Goal: Task Accomplishment & Management: Manage account settings

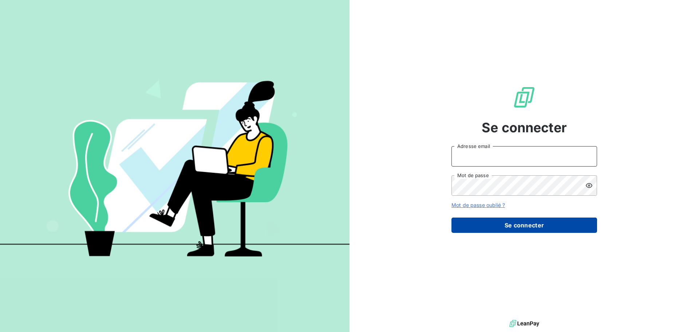
type input "s.houdas@sodimavi.fr"
click at [521, 226] on button "Se connecter" at bounding box center [524, 224] width 146 height 15
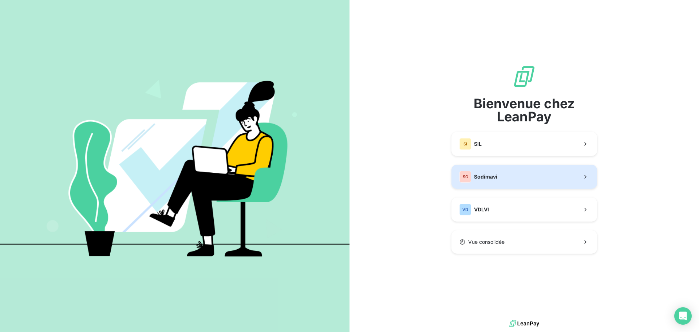
click at [504, 179] on button "SO Sodimavi" at bounding box center [524, 177] width 146 height 24
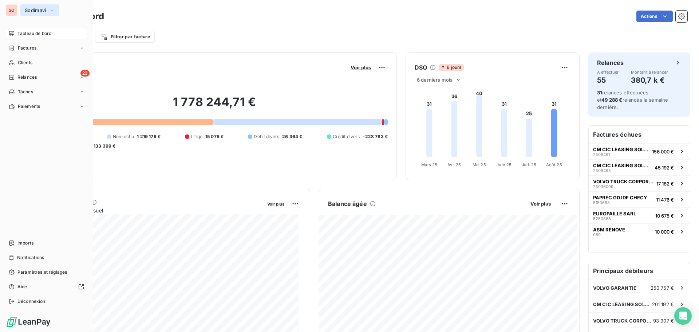
click at [32, 11] on span "Sodimavi" at bounding box center [35, 10] width 21 height 6
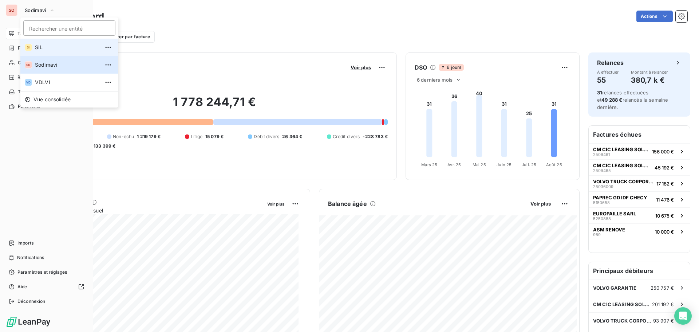
click at [30, 45] on div "SI" at bounding box center [28, 47] width 7 height 7
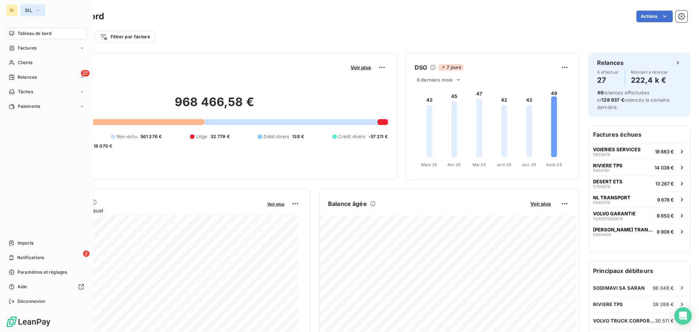
click at [29, 9] on span "SIL" at bounding box center [28, 10] width 7 height 6
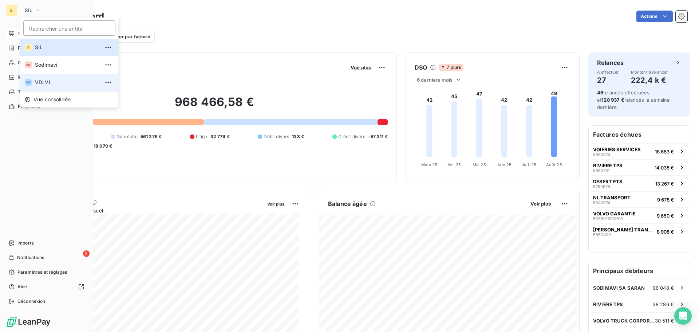
click at [42, 81] on span "VDLVI" at bounding box center [67, 82] width 64 height 7
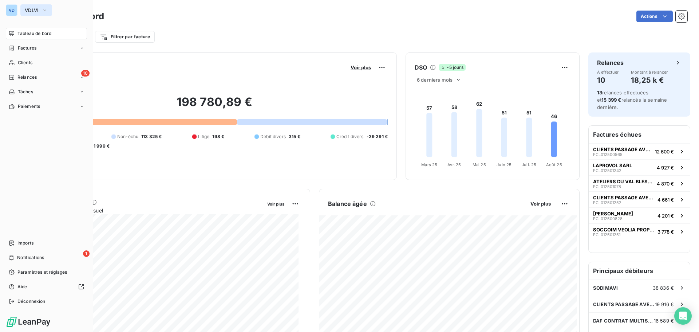
click at [28, 12] on span "VDLVI" at bounding box center [32, 10] width 14 height 6
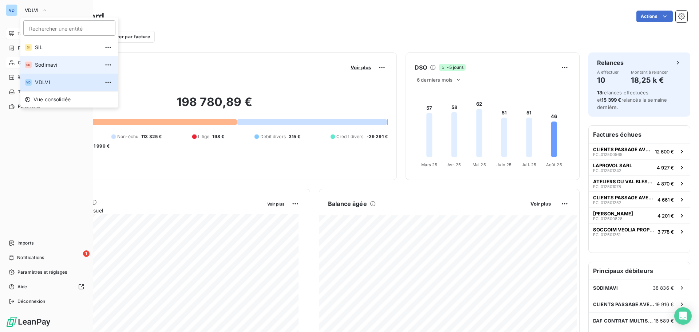
click at [39, 65] on span "Sodimavi" at bounding box center [67, 64] width 64 height 7
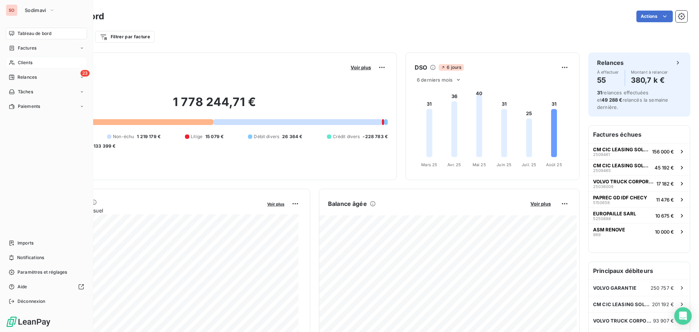
click at [23, 61] on span "Clients" at bounding box center [25, 62] width 15 height 7
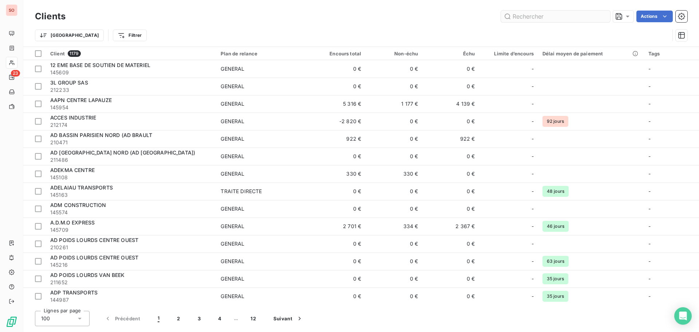
click at [534, 17] on input "text" at bounding box center [555, 17] width 109 height 12
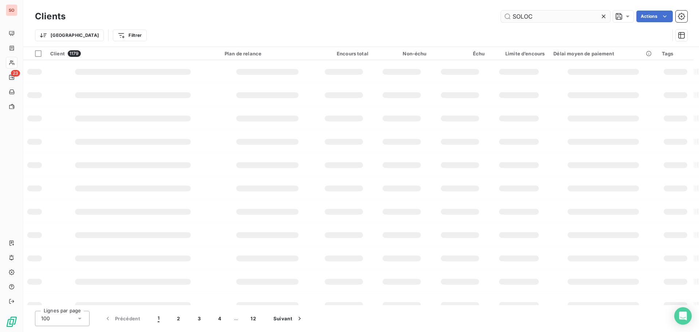
type input "SOLOC"
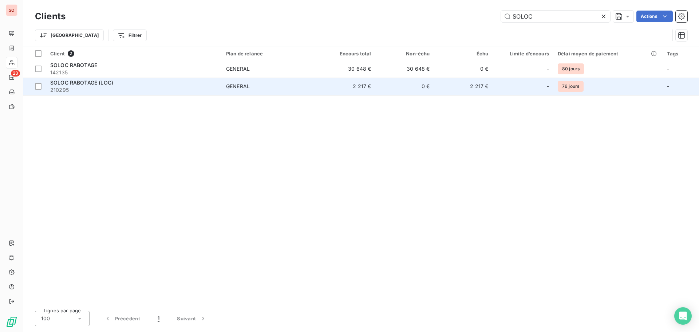
click at [79, 81] on span "SOLOC RABOTAGE (LOC)" at bounding box center [81, 82] width 63 height 6
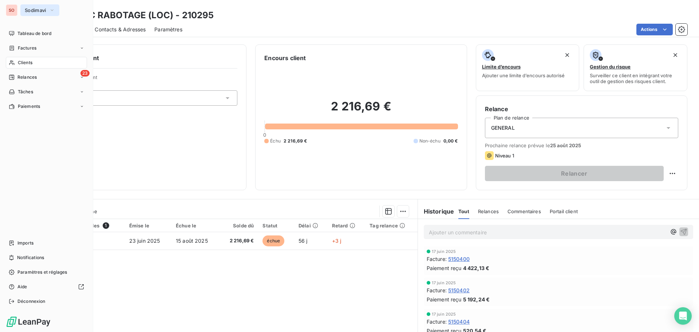
drag, startPoint x: 19, startPoint y: 4, endPoint x: 31, endPoint y: 10, distance: 13.7
click at [31, 10] on span "Sodimavi" at bounding box center [35, 10] width 21 height 6
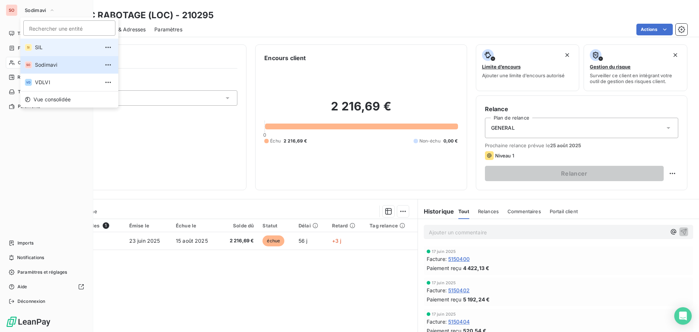
click at [36, 47] on span "SIL" at bounding box center [67, 47] width 64 height 7
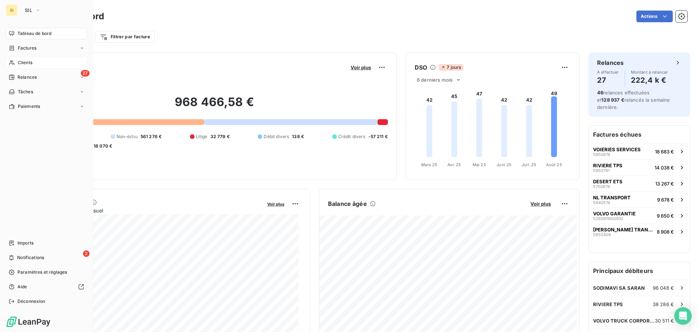
click at [22, 63] on span "Clients" at bounding box center [25, 62] width 15 height 7
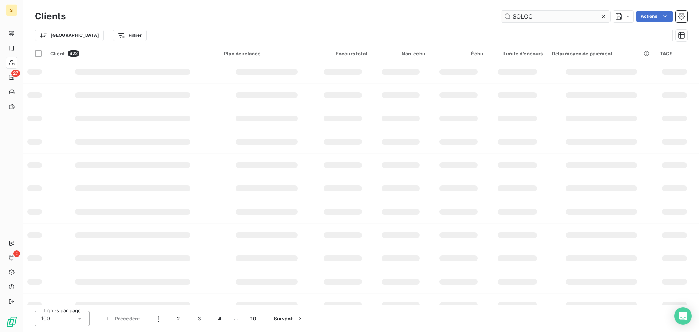
type input "SOLOC"
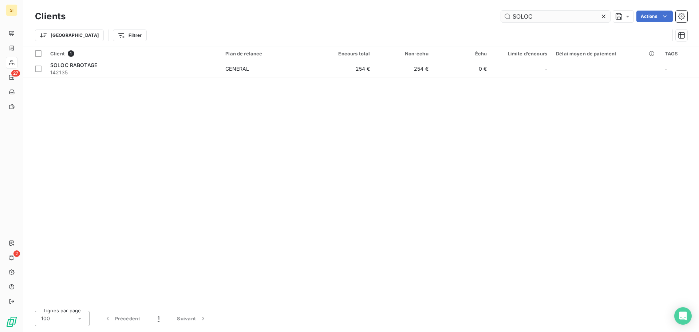
click at [604, 16] on icon at bounding box center [603, 16] width 7 height 7
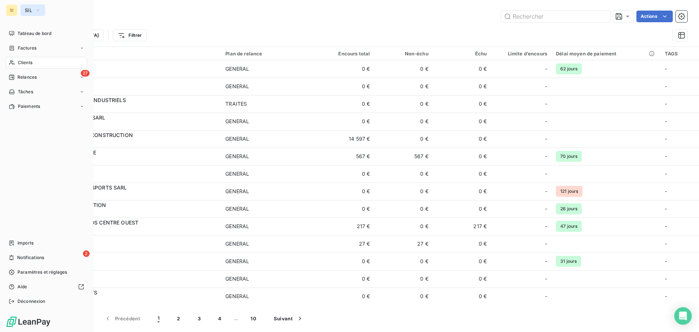
click at [34, 12] on button "SIL" at bounding box center [32, 10] width 25 height 12
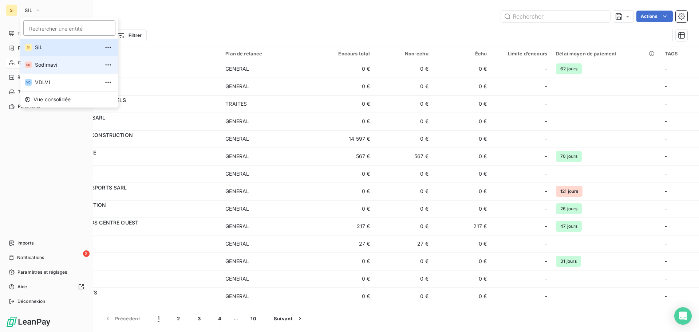
click at [49, 63] on span "Sodimavi" at bounding box center [67, 64] width 64 height 7
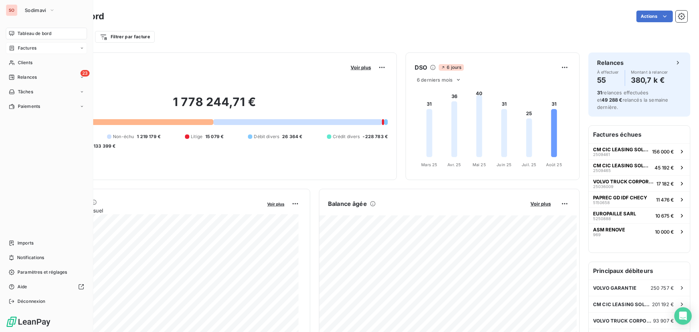
click at [32, 46] on span "Factures" at bounding box center [27, 48] width 19 height 7
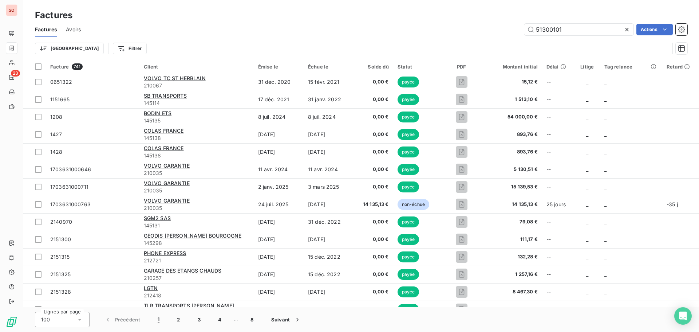
type input "51300101"
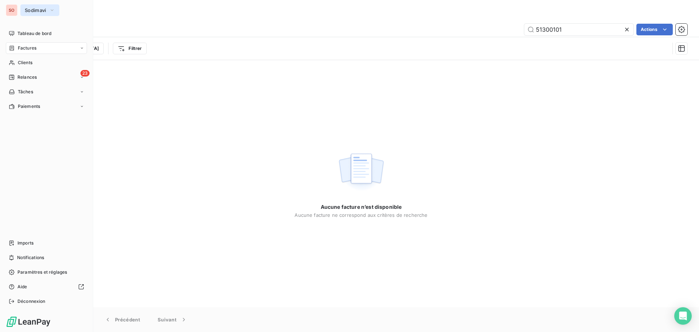
click at [31, 9] on span "Sodimavi" at bounding box center [35, 10] width 21 height 6
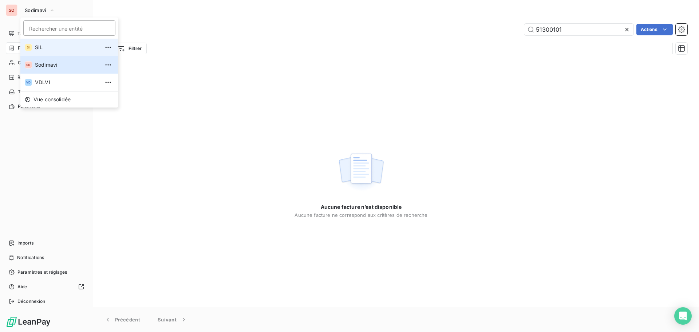
click at [35, 49] on span "SIL" at bounding box center [67, 47] width 64 height 7
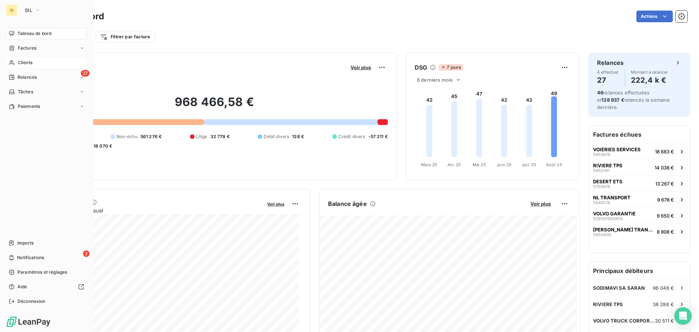
click at [20, 63] on span "Clients" at bounding box center [25, 62] width 15 height 7
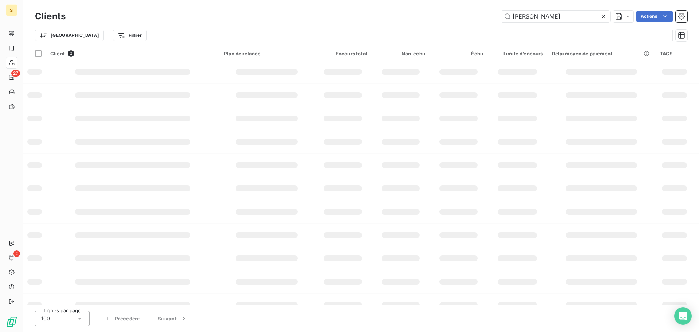
type input "[PERSON_NAME]"
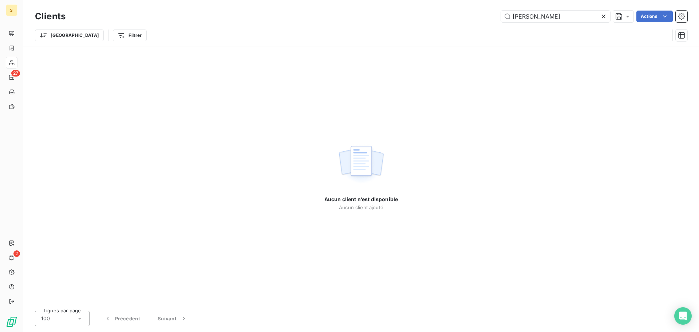
click at [603, 17] on icon at bounding box center [604, 17] width 4 height 4
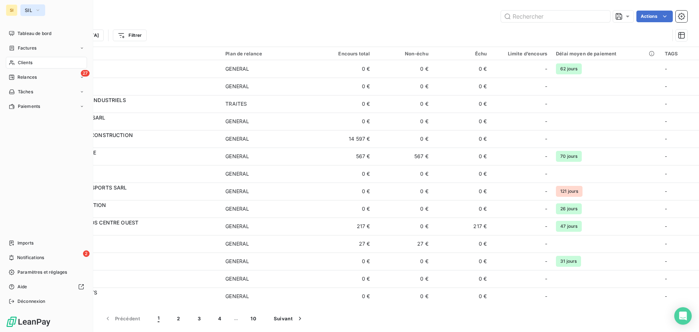
click at [35, 12] on icon "button" at bounding box center [38, 10] width 6 height 7
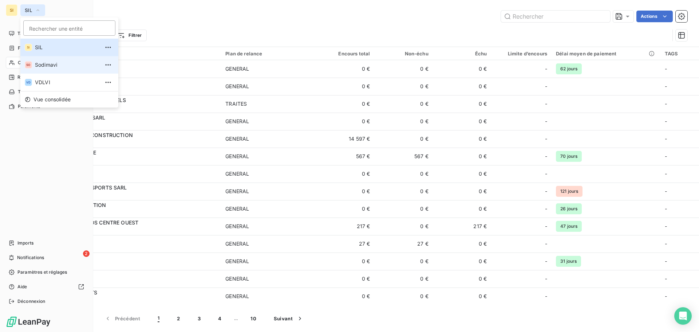
click at [48, 65] on span "Sodimavi" at bounding box center [67, 64] width 64 height 7
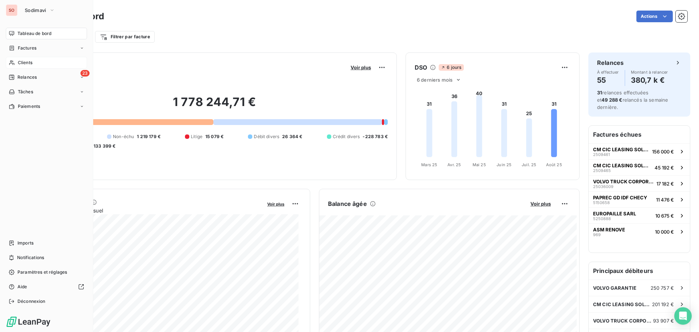
click at [15, 62] on div "Clients" at bounding box center [46, 63] width 81 height 12
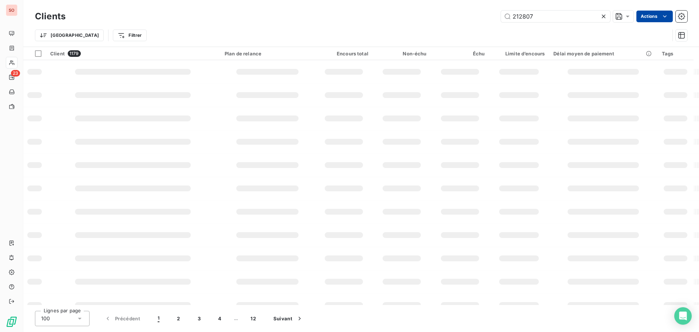
type input "212807"
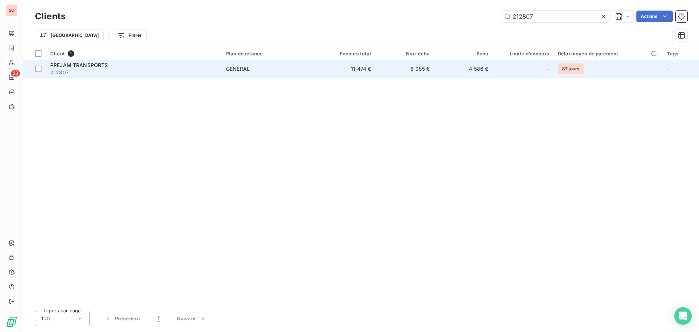
click at [92, 64] on span "PREJAM TRANSPORTS" at bounding box center [79, 65] width 58 height 6
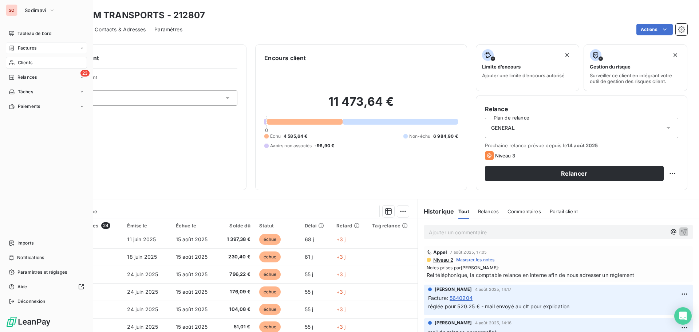
click at [20, 47] on span "Factures" at bounding box center [27, 48] width 19 height 7
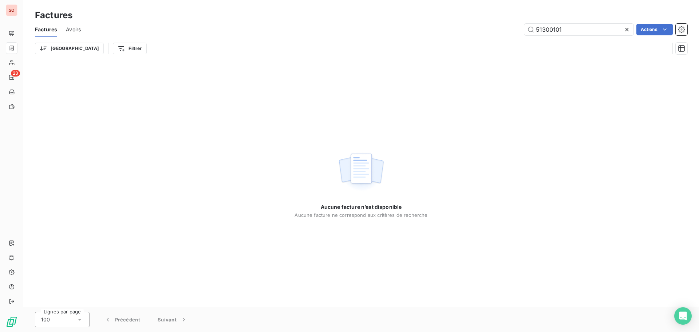
drag, startPoint x: 560, startPoint y: 27, endPoint x: 504, endPoint y: 27, distance: 55.7
click at [505, 27] on div "51300101 Actions" at bounding box center [389, 30] width 598 height 12
type input "5250849"
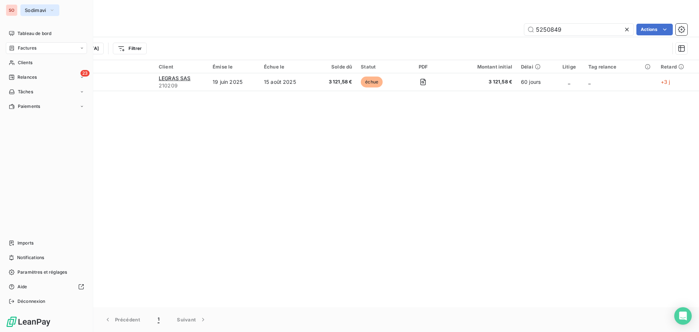
click at [25, 11] on span "Sodimavi" at bounding box center [35, 10] width 21 height 6
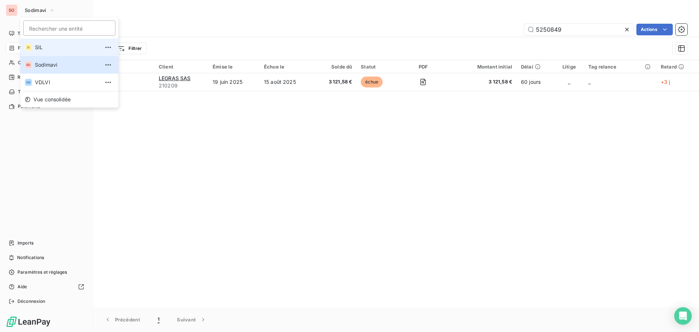
click at [36, 47] on span "SIL" at bounding box center [67, 47] width 64 height 7
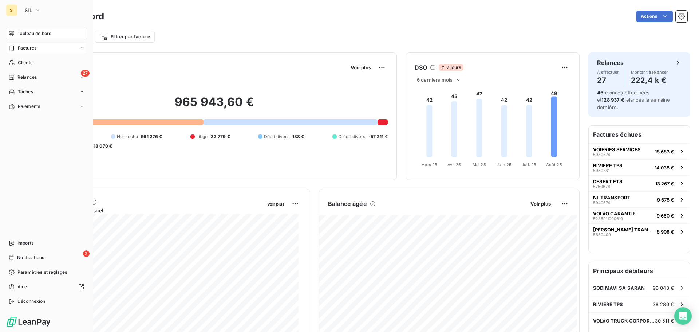
click at [22, 48] on span "Factures" at bounding box center [27, 48] width 19 height 7
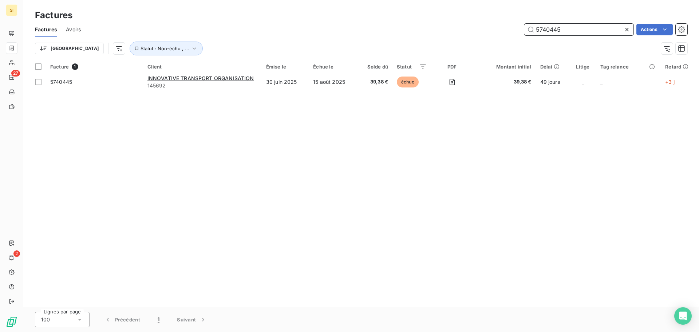
drag, startPoint x: 567, startPoint y: 31, endPoint x: 487, endPoint y: 29, distance: 80.1
click at [487, 27] on div "5740445 Actions" at bounding box center [389, 30] width 598 height 12
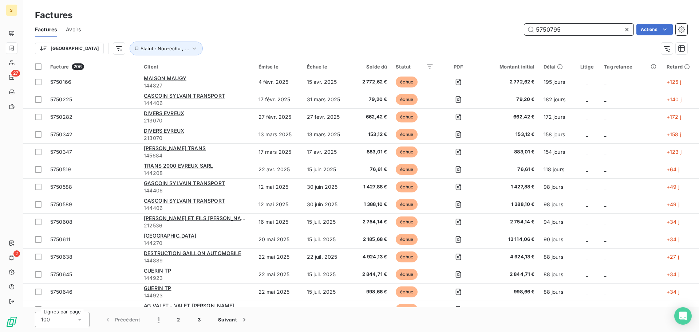
type input "5750795"
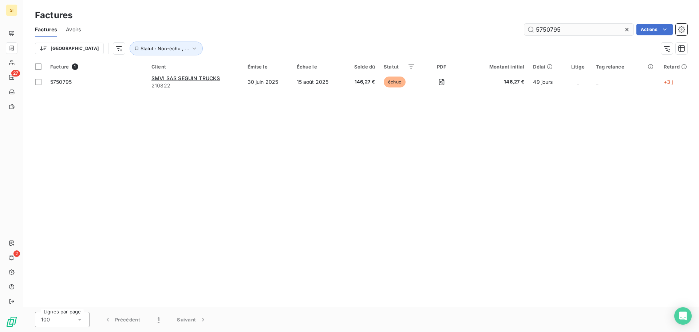
drag, startPoint x: 626, startPoint y: 29, endPoint x: 609, endPoint y: 28, distance: 17.5
click at [626, 29] on icon at bounding box center [627, 30] width 4 height 4
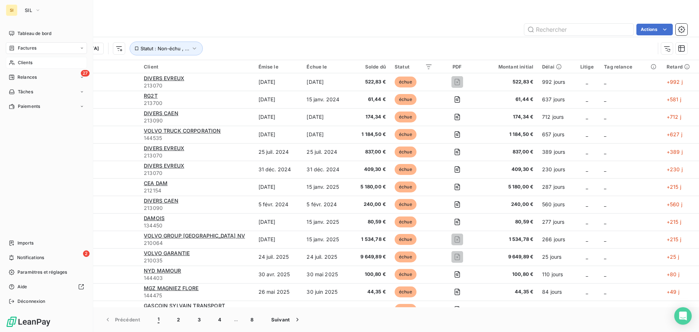
click at [19, 62] on span "Clients" at bounding box center [25, 62] width 15 height 7
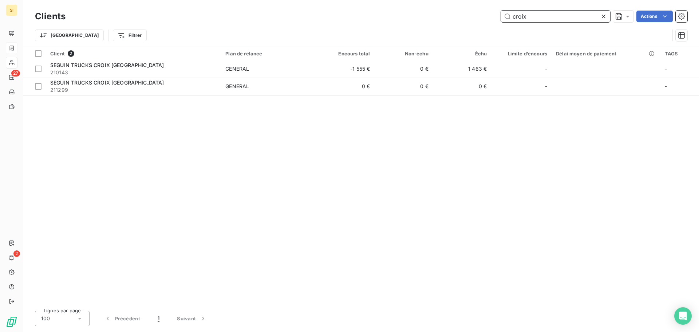
drag, startPoint x: 528, startPoint y: 17, endPoint x: 460, endPoint y: 15, distance: 68.1
click at [460, 15] on div "croix Actions" at bounding box center [380, 17] width 613 height 12
drag, startPoint x: 547, startPoint y: 18, endPoint x: 451, endPoint y: 15, distance: 96.5
click at [451, 15] on div "carrieres Actions" at bounding box center [380, 17] width 613 height 12
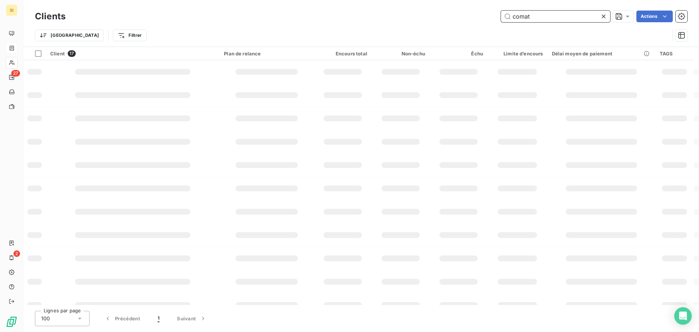
type input "comat"
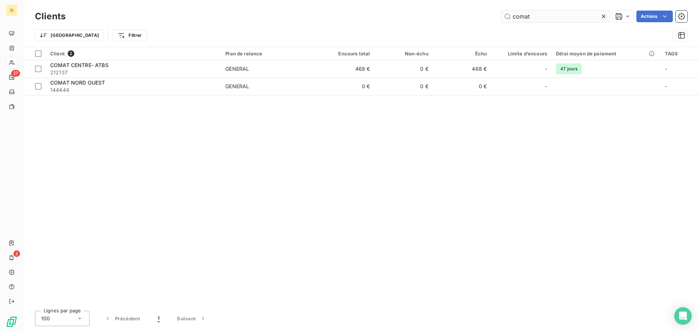
drag, startPoint x: 602, startPoint y: 15, endPoint x: 597, endPoint y: 15, distance: 5.5
click at [602, 15] on icon at bounding box center [603, 16] width 7 height 7
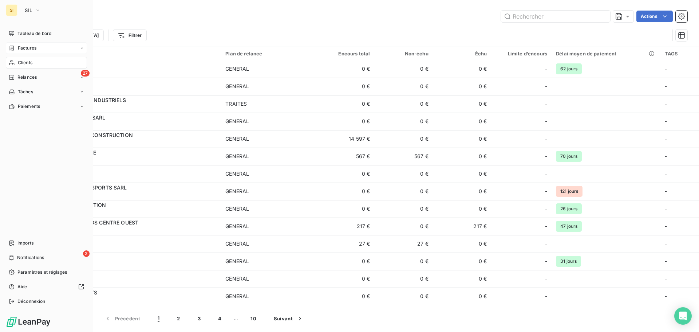
drag, startPoint x: 24, startPoint y: 46, endPoint x: 41, endPoint y: 44, distance: 18.0
click at [24, 46] on span "Factures" at bounding box center [27, 48] width 19 height 7
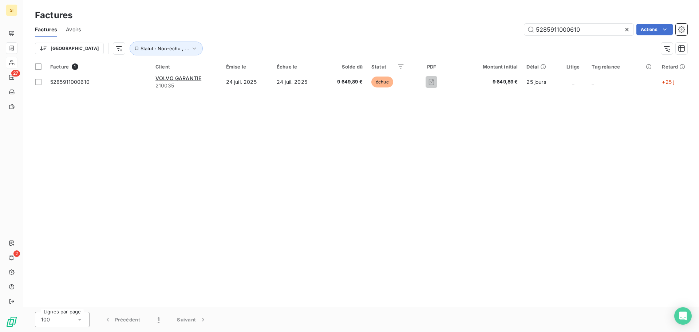
drag, startPoint x: 586, startPoint y: 29, endPoint x: 485, endPoint y: 32, distance: 100.5
click at [486, 33] on div "5285911000610 Actions" at bounding box center [389, 30] width 598 height 12
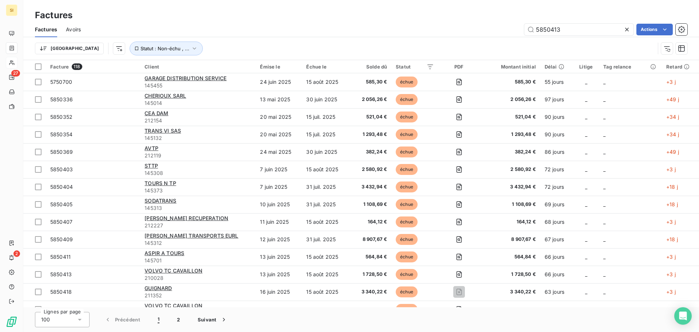
type input "5850413"
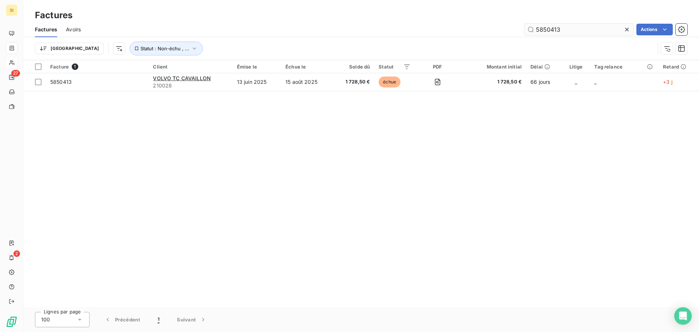
drag, startPoint x: 627, startPoint y: 29, endPoint x: 595, endPoint y: 27, distance: 32.1
click at [626, 29] on icon at bounding box center [626, 29] width 7 height 7
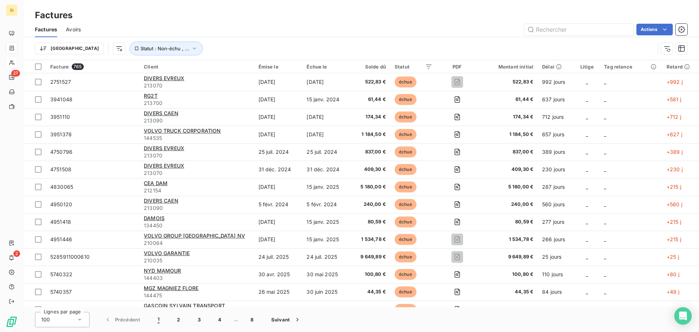
click at [72, 30] on span "Avoirs" at bounding box center [73, 29] width 15 height 7
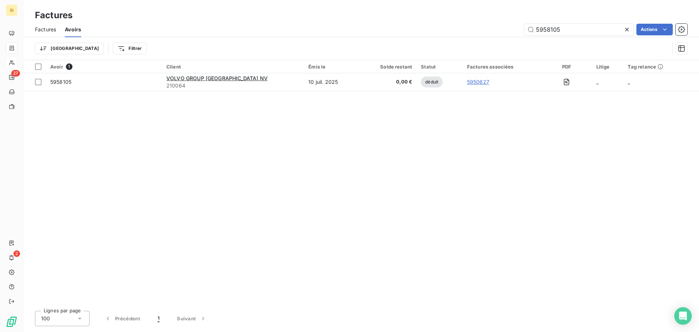
drag, startPoint x: 549, startPoint y: 30, endPoint x: 495, endPoint y: 29, distance: 53.9
click at [495, 29] on div "5958105 Actions" at bounding box center [388, 30] width 597 height 12
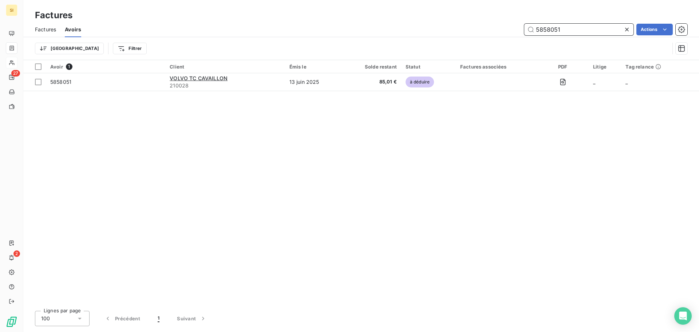
drag, startPoint x: 579, startPoint y: 29, endPoint x: 485, endPoint y: 27, distance: 93.9
click at [486, 27] on div "5858051 Actions" at bounding box center [388, 30] width 597 height 12
type input "5750698"
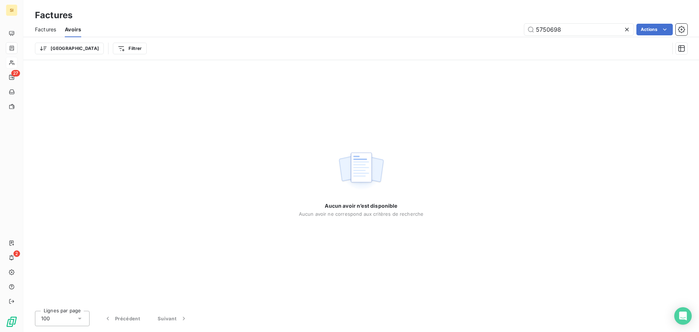
drag, startPoint x: 626, startPoint y: 28, endPoint x: 607, endPoint y: 22, distance: 20.3
click at [626, 29] on icon at bounding box center [626, 29] width 7 height 7
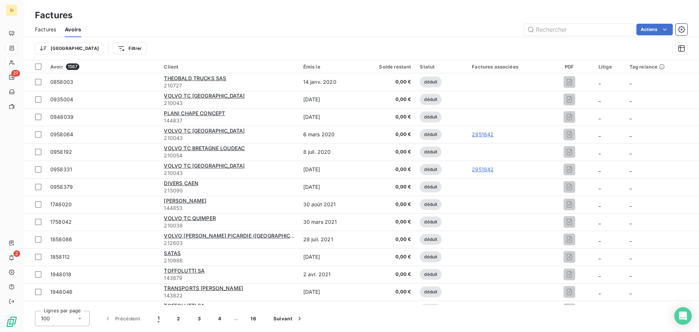
click at [50, 31] on span "Factures" at bounding box center [45, 29] width 21 height 7
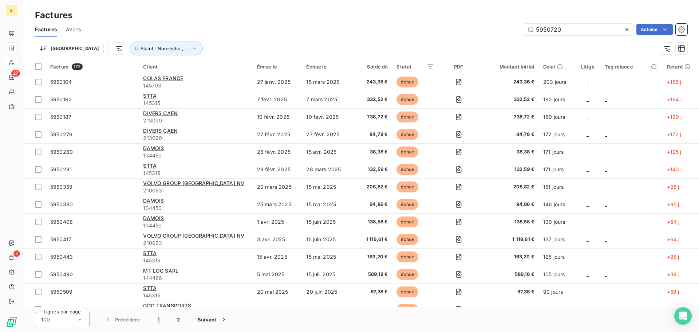
type input "5950720"
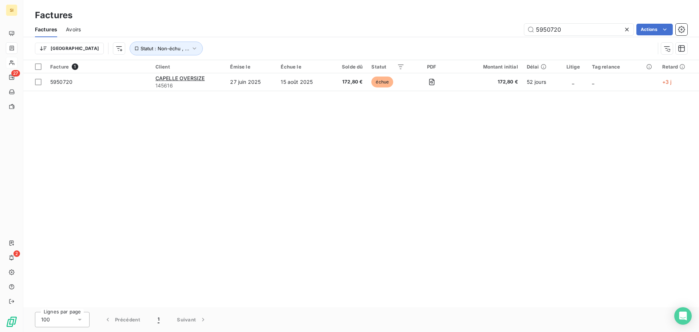
click at [629, 30] on icon at bounding box center [626, 29] width 7 height 7
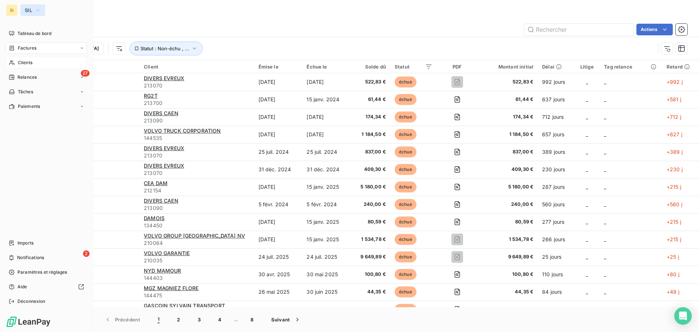
click at [28, 8] on span "SIL" at bounding box center [28, 10] width 7 height 6
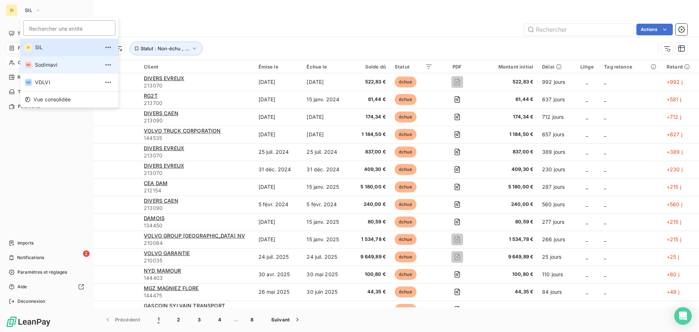
click at [49, 65] on span "Sodimavi" at bounding box center [67, 64] width 64 height 7
type input "5250849"
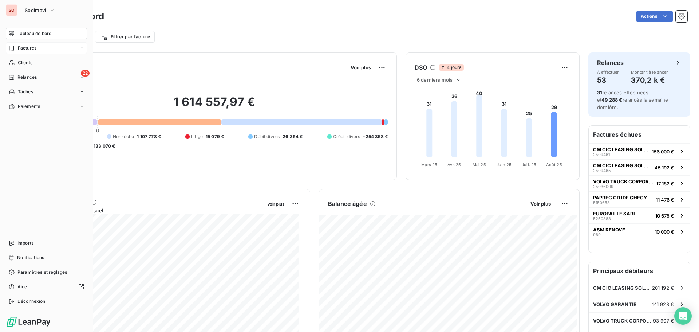
click at [20, 46] on span "Factures" at bounding box center [27, 48] width 19 height 7
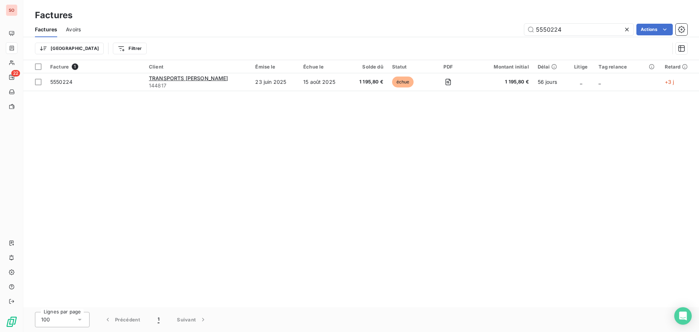
type input "5550224"
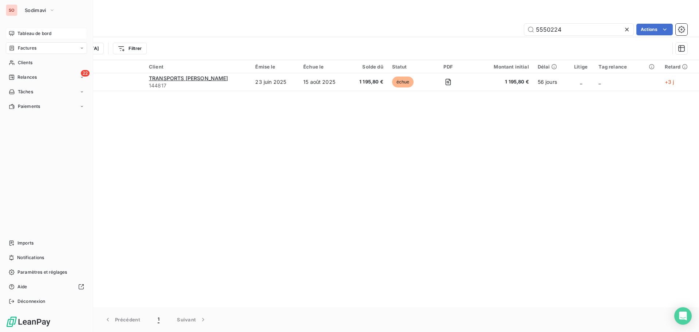
click at [37, 31] on span "Tableau de bord" at bounding box center [34, 33] width 34 height 7
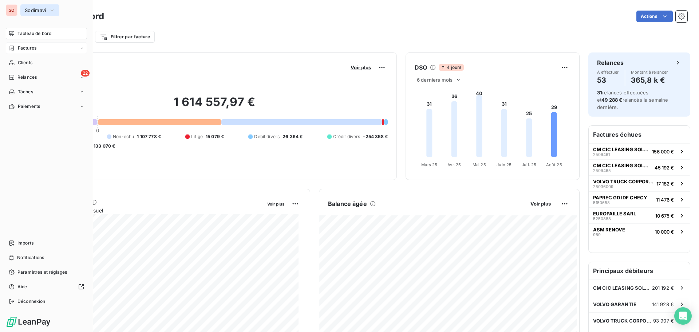
click at [46, 11] on span "Sodimavi" at bounding box center [35, 10] width 21 height 6
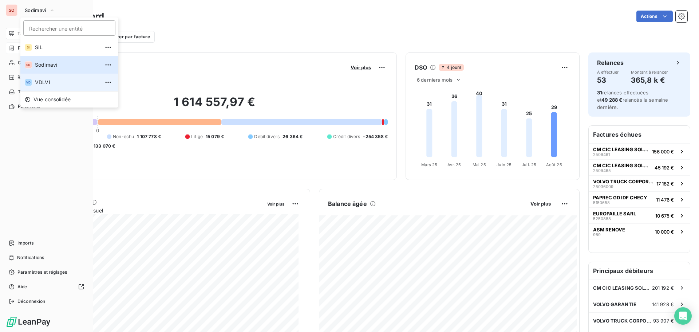
click at [44, 82] on span "VDLVI" at bounding box center [67, 82] width 64 height 7
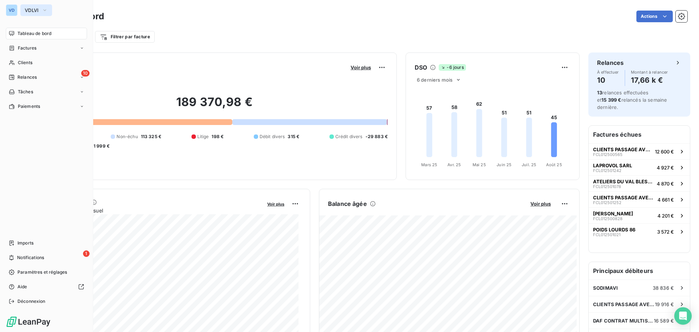
click at [28, 8] on span "VDLVI" at bounding box center [32, 10] width 14 height 6
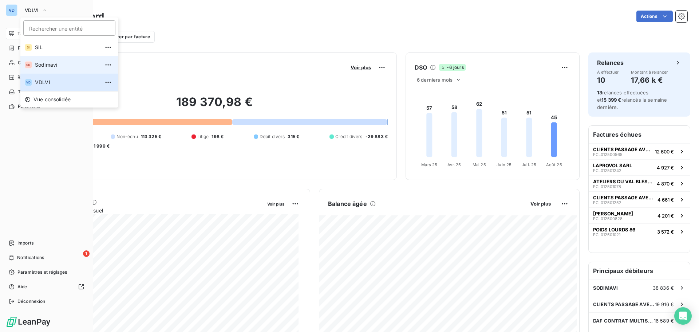
click at [52, 64] on span "Sodimavi" at bounding box center [67, 64] width 64 height 7
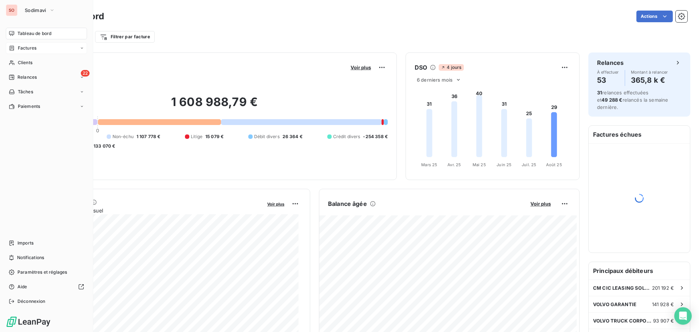
click at [20, 48] on span "Factures" at bounding box center [27, 48] width 19 height 7
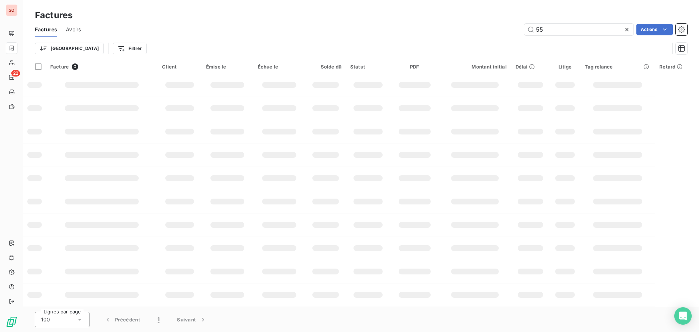
type input "5"
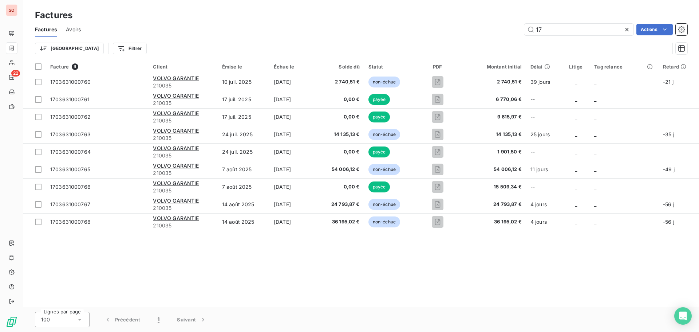
type input "1"
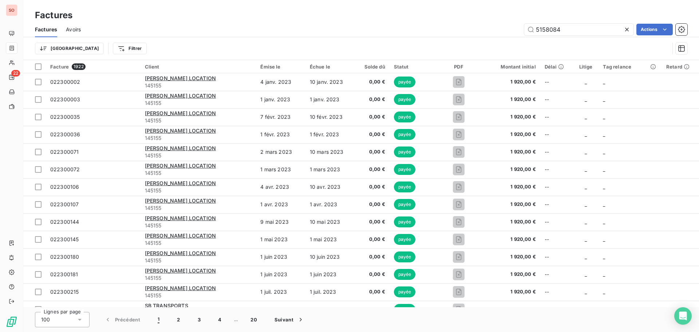
type input "5158084"
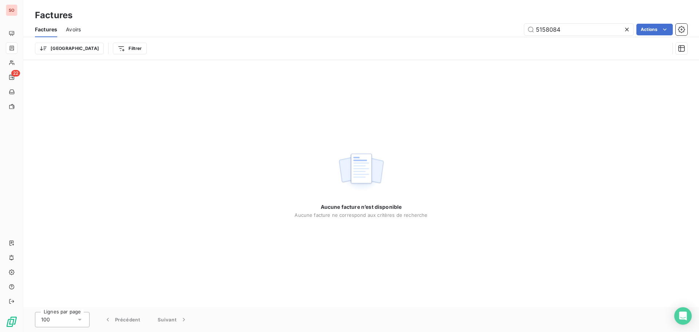
drag, startPoint x: 628, startPoint y: 30, endPoint x: 460, endPoint y: 28, distance: 168.5
click at [628, 30] on icon at bounding box center [626, 29] width 7 height 7
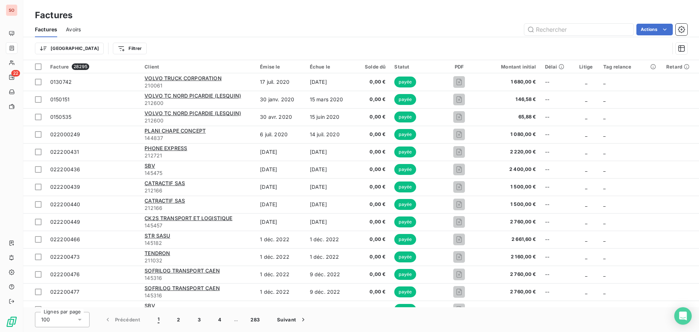
drag, startPoint x: 68, startPoint y: 26, endPoint x: 88, endPoint y: 24, distance: 19.4
click at [68, 27] on span "Avoirs" at bounding box center [73, 29] width 15 height 7
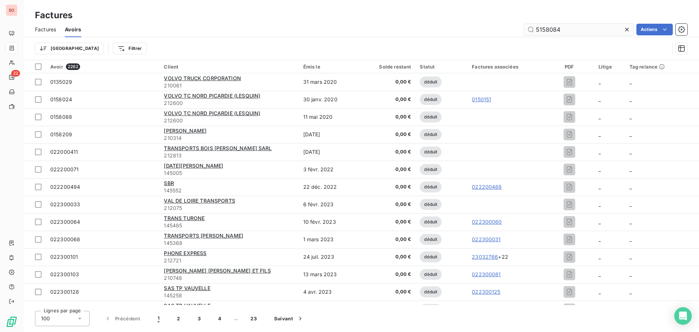
type input "5158084"
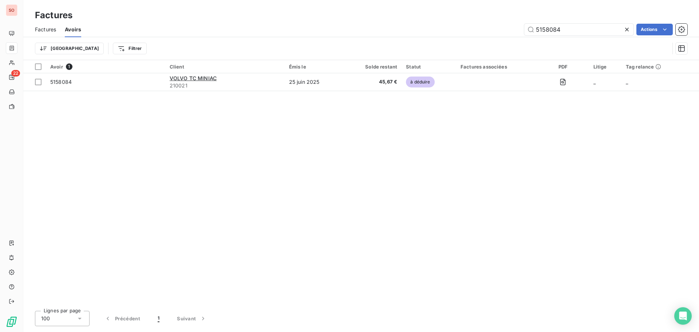
click at [627, 29] on icon at bounding box center [626, 29] width 7 height 7
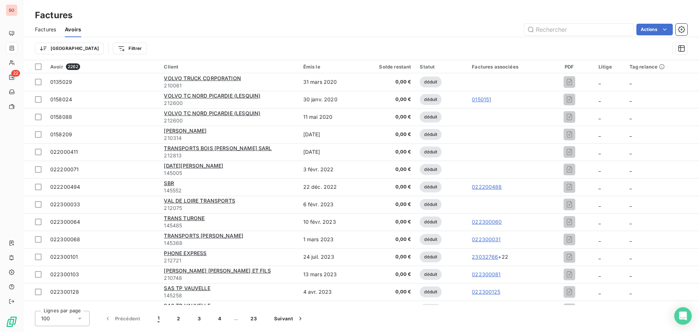
click at [48, 32] on span "Factures" at bounding box center [45, 29] width 21 height 7
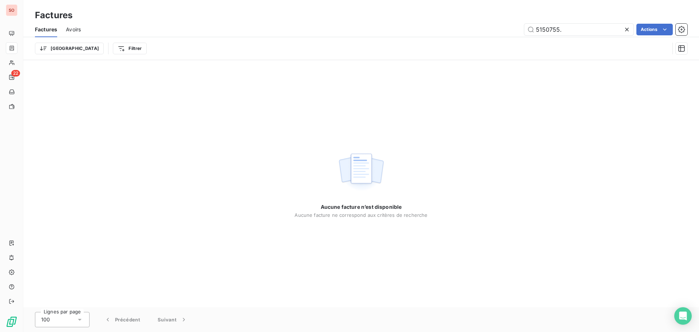
type input "5150755"
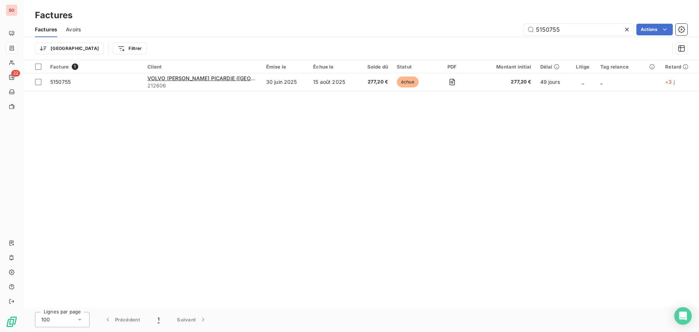
click at [626, 28] on icon at bounding box center [626, 29] width 7 height 7
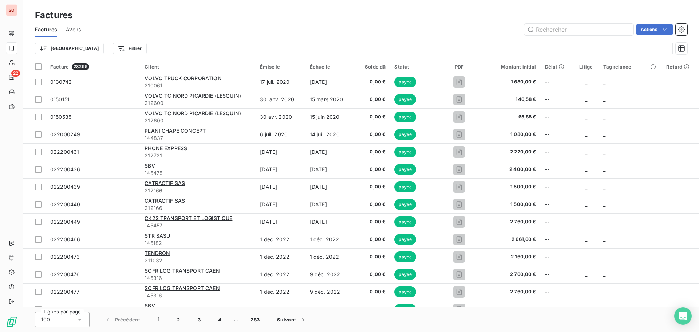
click at [71, 29] on span "Avoirs" at bounding box center [73, 29] width 15 height 7
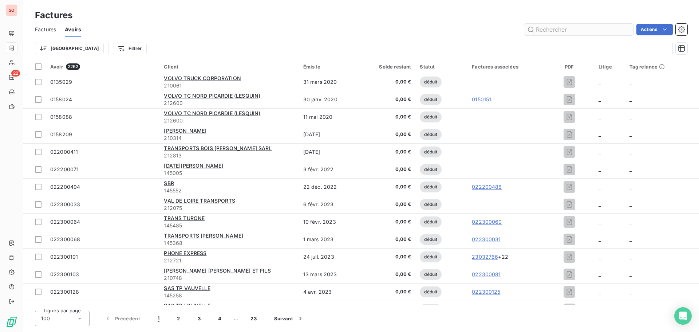
click at [570, 28] on input "text" at bounding box center [578, 30] width 109 height 12
type input "5158089"
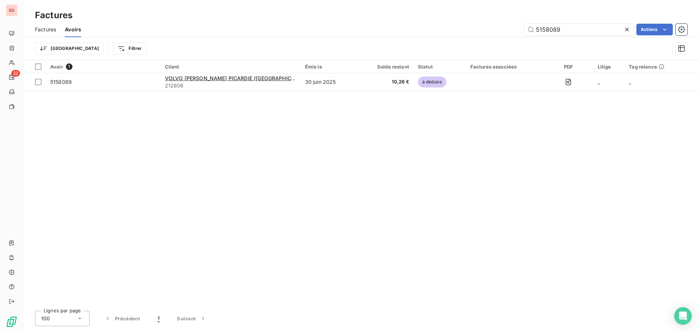
click at [625, 31] on icon at bounding box center [627, 30] width 4 height 4
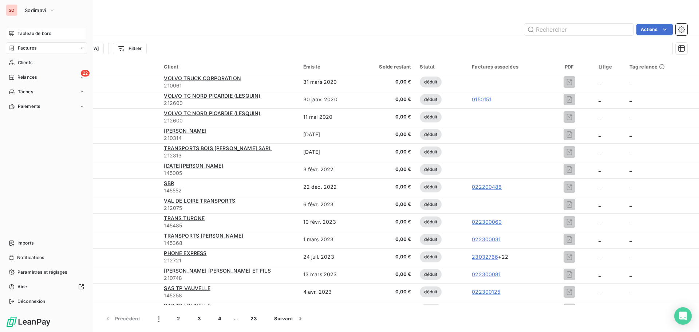
click at [21, 36] on span "Tableau de bord" at bounding box center [34, 33] width 34 height 7
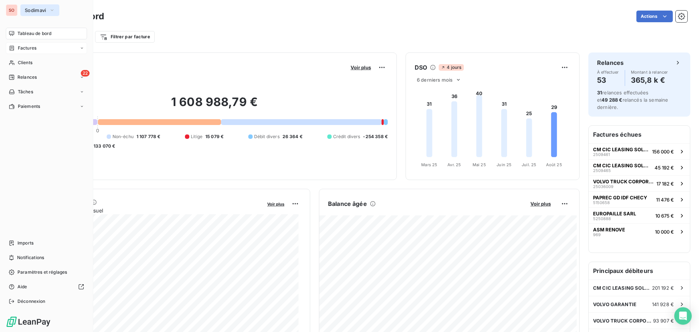
click at [34, 9] on span "Sodimavi" at bounding box center [35, 10] width 21 height 6
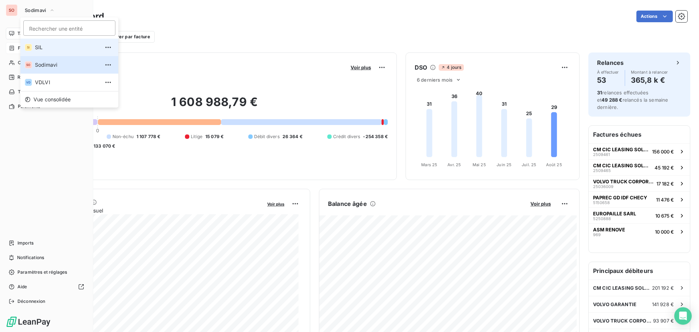
click at [39, 48] on span "SIL" at bounding box center [67, 47] width 64 height 7
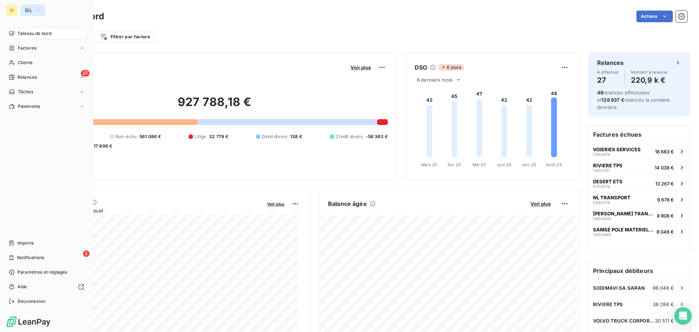
click at [28, 10] on span "SIL" at bounding box center [28, 10] width 7 height 6
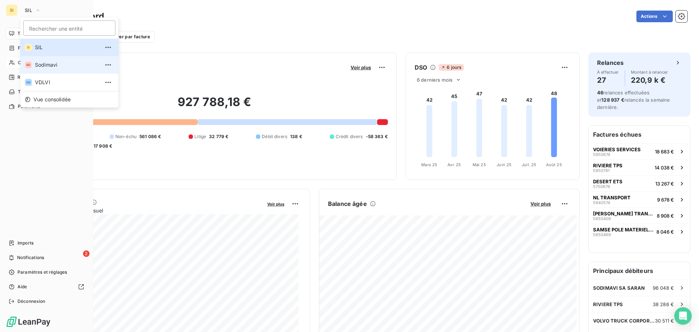
click at [43, 64] on span "Sodimavi" at bounding box center [67, 64] width 64 height 7
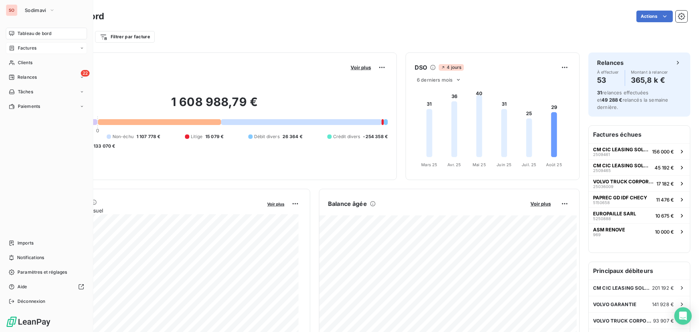
click at [28, 47] on span "Factures" at bounding box center [27, 48] width 19 height 7
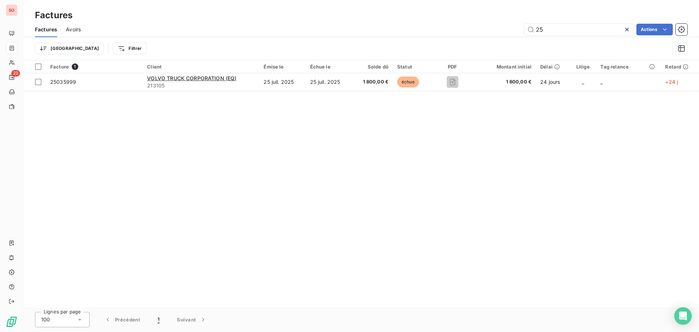
type input "2"
type input "5650706"
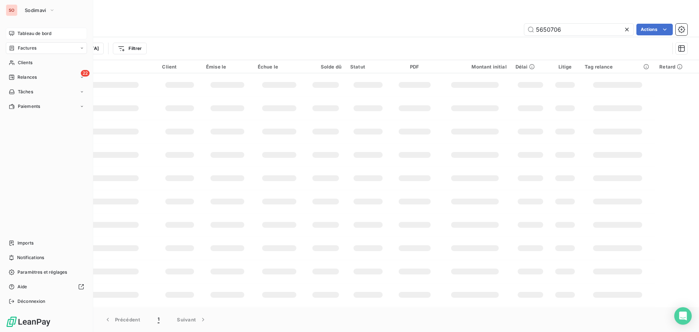
click at [26, 31] on span "Tableau de bord" at bounding box center [34, 33] width 34 height 7
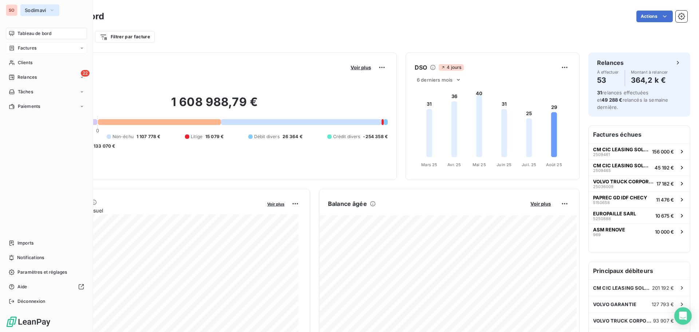
click at [43, 11] on span "Sodimavi" at bounding box center [35, 10] width 21 height 6
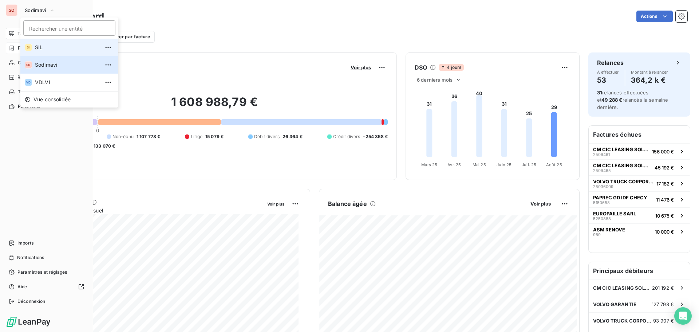
click at [41, 47] on span "SIL" at bounding box center [67, 47] width 64 height 7
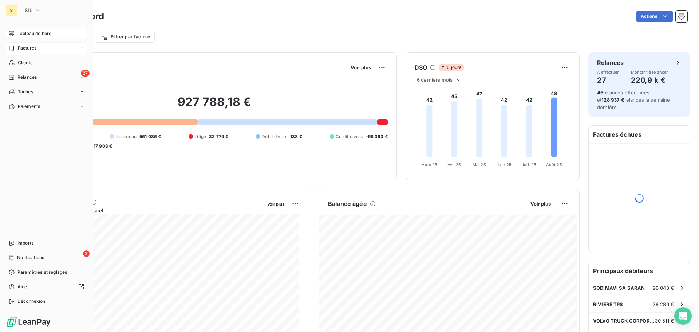
click at [24, 45] on span "Factures" at bounding box center [27, 48] width 19 height 7
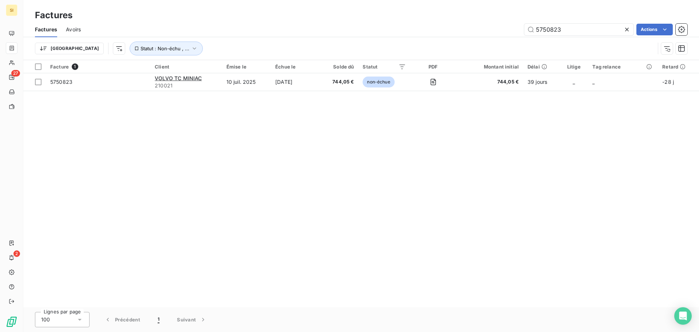
type input "5750823"
drag, startPoint x: 627, startPoint y: 28, endPoint x: 482, endPoint y: 9, distance: 146.8
click at [627, 28] on icon at bounding box center [627, 30] width 4 height 4
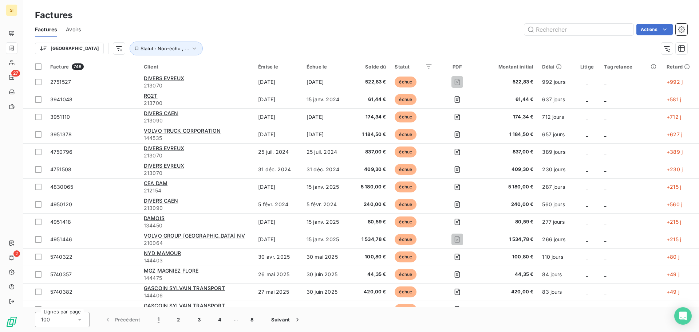
click at [72, 28] on span "Avoirs" at bounding box center [73, 29] width 15 height 7
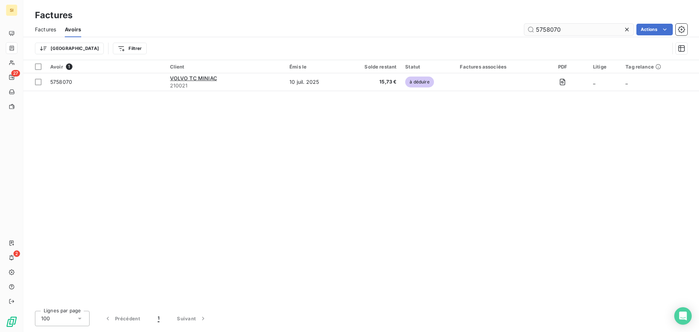
drag, startPoint x: 571, startPoint y: 29, endPoint x: 538, endPoint y: 29, distance: 32.8
click at [538, 29] on input "5758070" at bounding box center [578, 30] width 109 height 12
type input "5758070"
click at [625, 28] on icon at bounding box center [627, 30] width 4 height 4
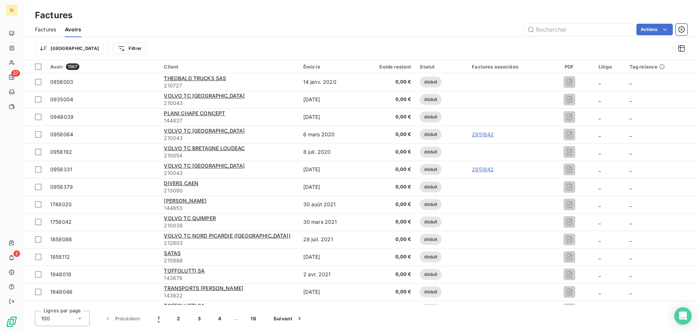
click at [41, 29] on span "Factures" at bounding box center [45, 29] width 21 height 7
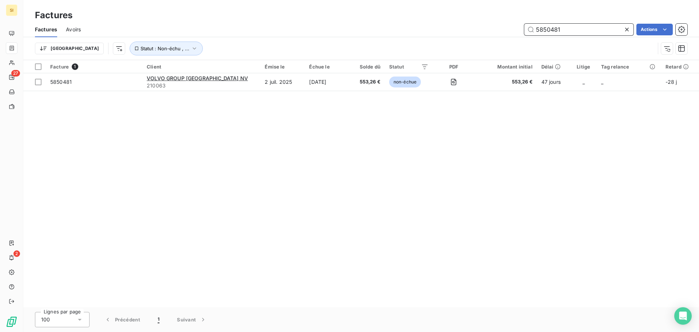
drag, startPoint x: 567, startPoint y: 30, endPoint x: 521, endPoint y: 25, distance: 45.7
click at [521, 25] on div "5850481 Actions" at bounding box center [389, 30] width 598 height 12
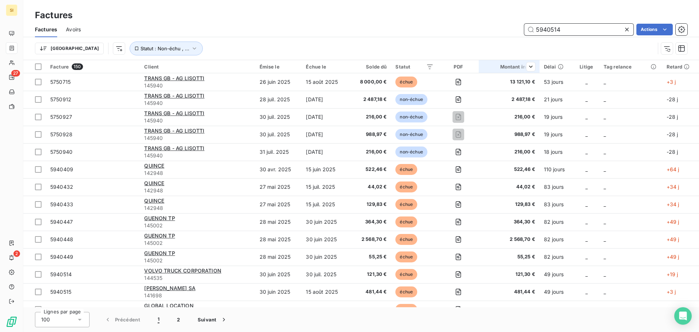
type input "5940514"
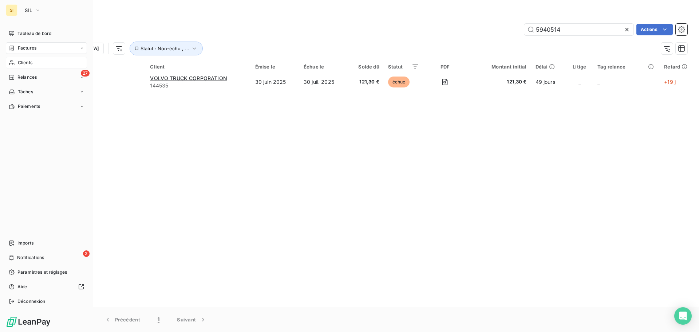
click at [18, 61] on span "Clients" at bounding box center [25, 62] width 15 height 7
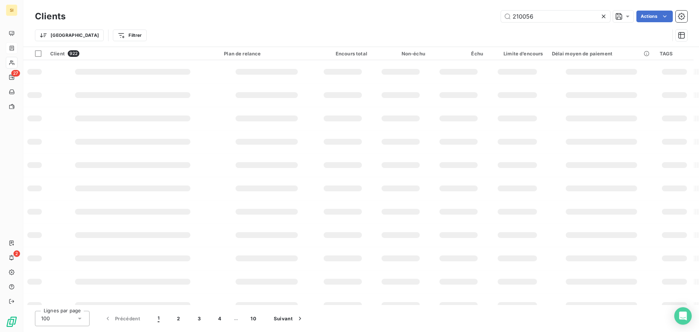
type input "210056"
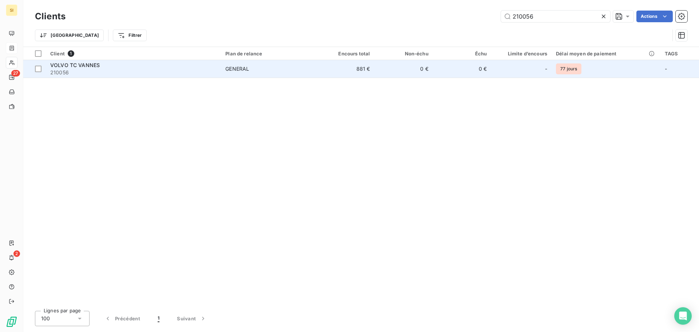
click at [83, 63] on span "VOLVO TC VANNES" at bounding box center [75, 65] width 50 height 6
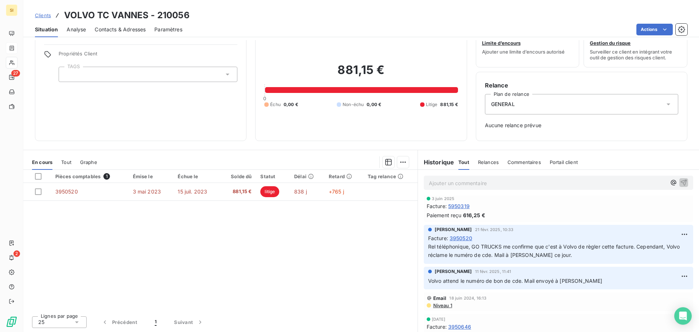
scroll to position [73, 0]
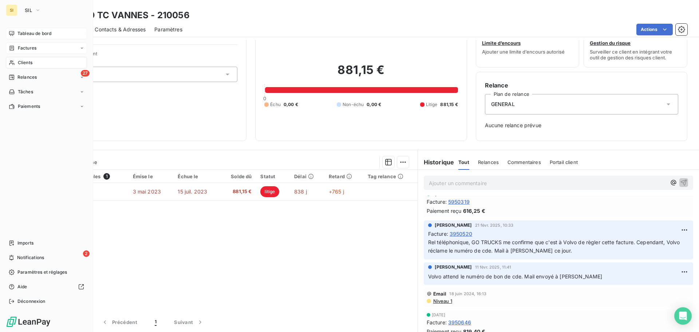
click at [24, 35] on span "Tableau de bord" at bounding box center [34, 33] width 34 height 7
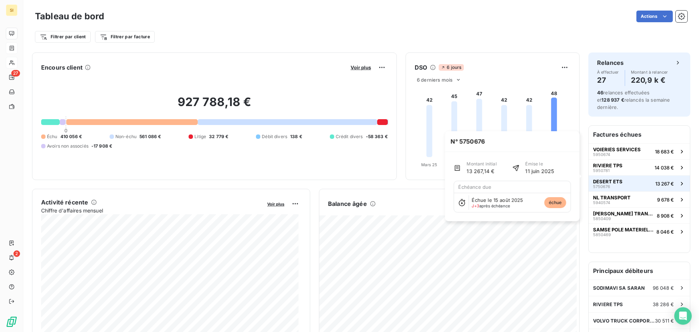
click at [595, 178] on span "DESERT ETS" at bounding box center [607, 181] width 29 height 6
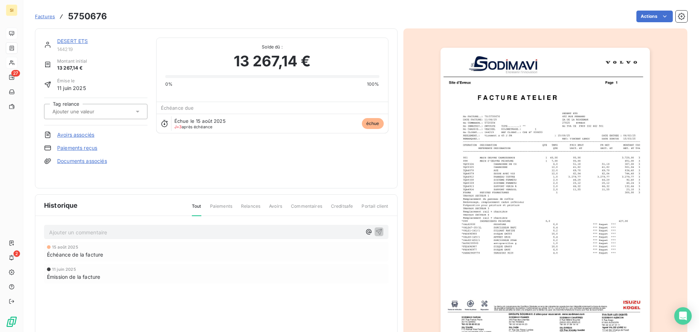
click at [63, 39] on link "DESERT ETS" at bounding box center [72, 41] width 31 height 6
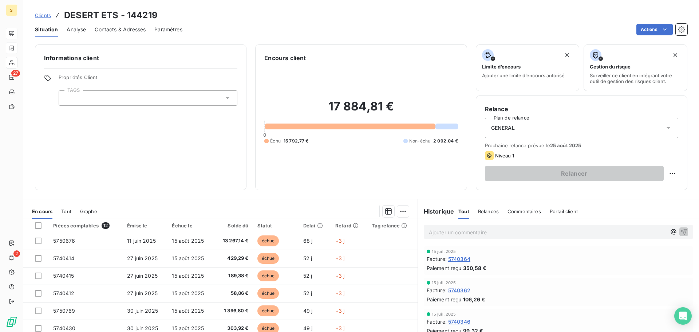
click at [123, 31] on span "Contacts & Adresses" at bounding box center [120, 29] width 51 height 7
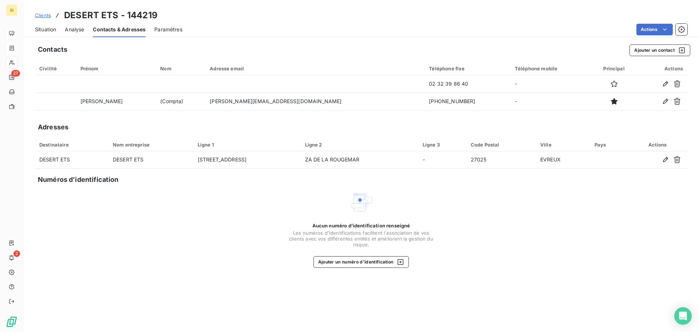
click at [40, 32] on span "Situation" at bounding box center [45, 29] width 21 height 7
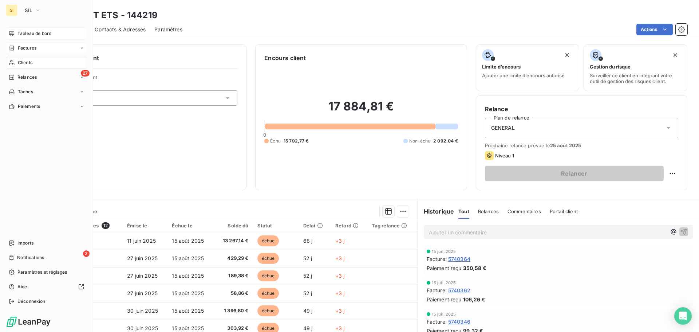
drag, startPoint x: 35, startPoint y: 35, endPoint x: 40, endPoint y: 36, distance: 5.2
click at [35, 35] on span "Tableau de bord" at bounding box center [34, 33] width 34 height 7
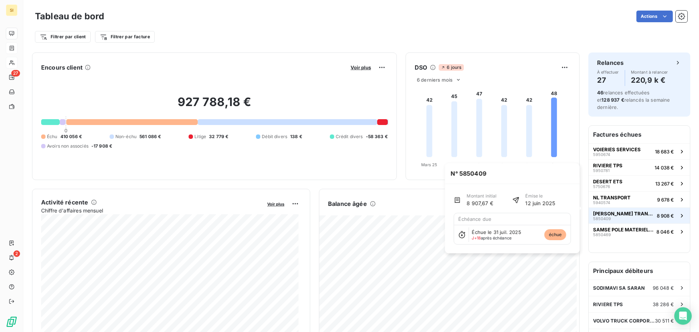
click at [597, 210] on span "BENINGA CHRISTIAN TRANSPORTS EURL" at bounding box center [623, 213] width 61 height 6
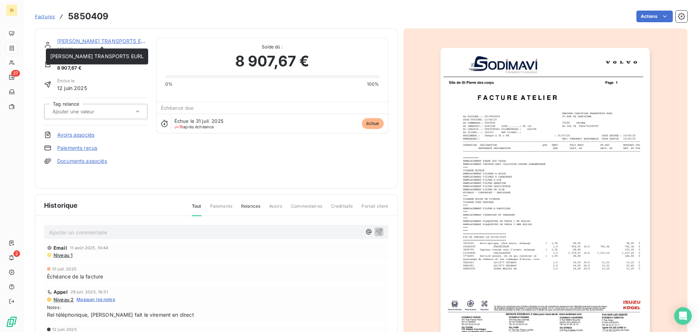
click at [76, 41] on link "BENINGA CHRISTIAN TRANSPORTS EURL" at bounding box center [104, 41] width 94 height 6
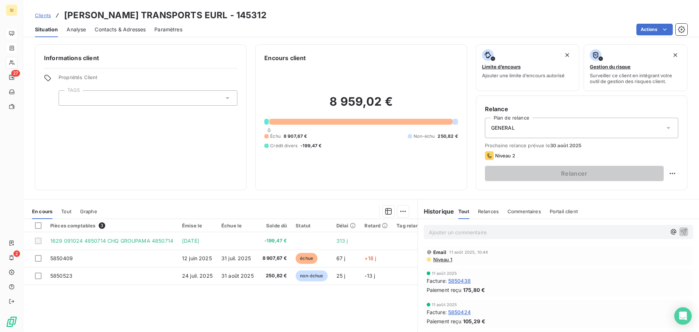
click at [123, 29] on span "Contacts & Adresses" at bounding box center [120, 29] width 51 height 7
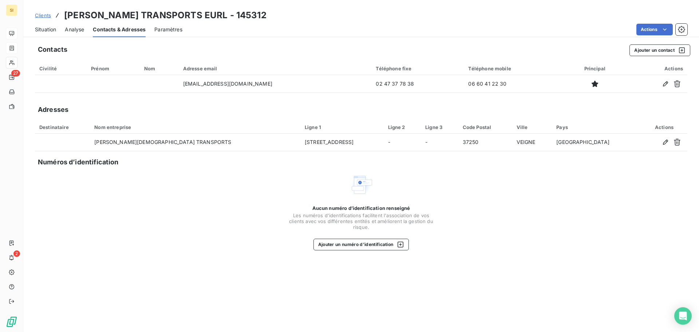
click at [45, 28] on span "Situation" at bounding box center [45, 29] width 21 height 7
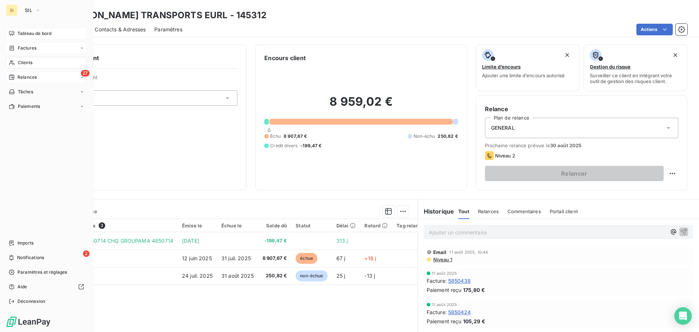
click at [23, 76] on span "Relances" at bounding box center [26, 77] width 19 height 7
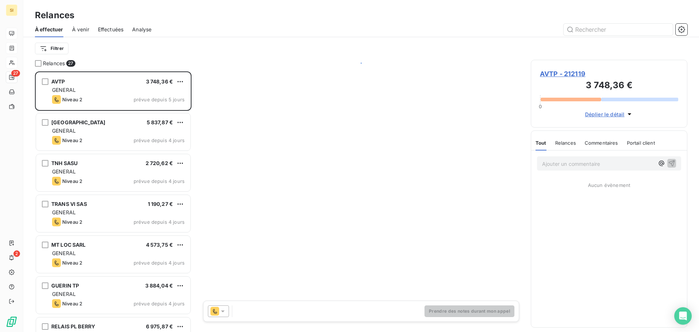
scroll to position [255, 151]
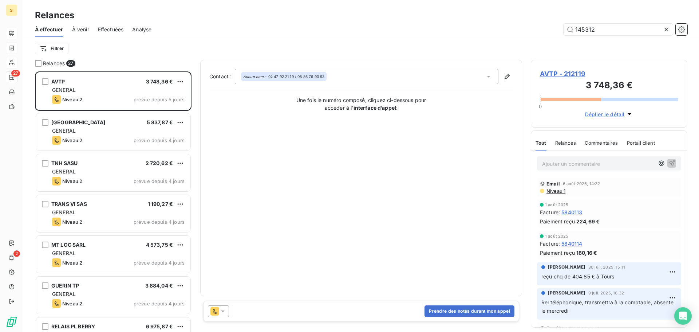
type input "145312"
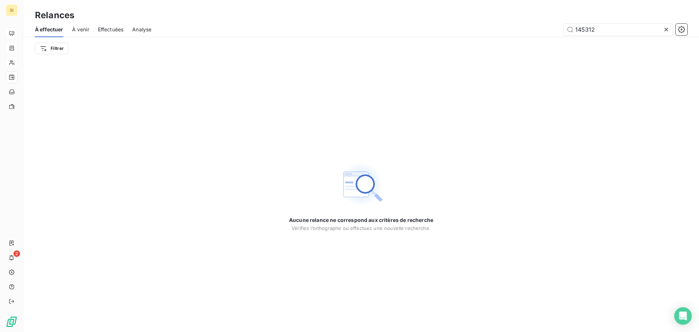
click at [665, 31] on icon at bounding box center [665, 29] width 7 height 7
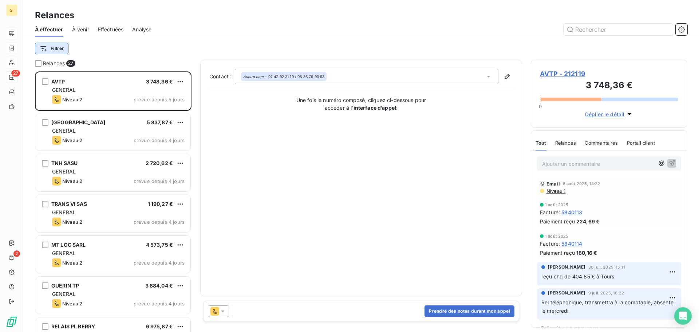
scroll to position [255, 151]
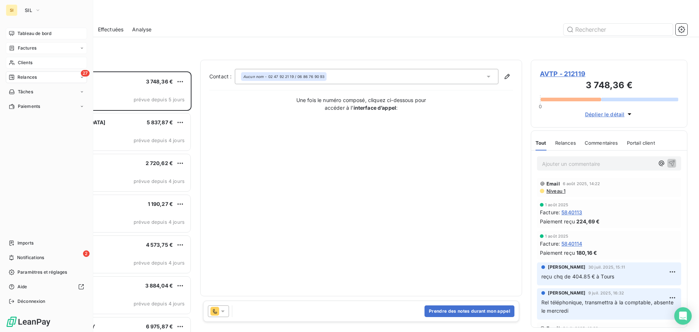
click at [26, 64] on span "Clients" at bounding box center [25, 62] width 15 height 7
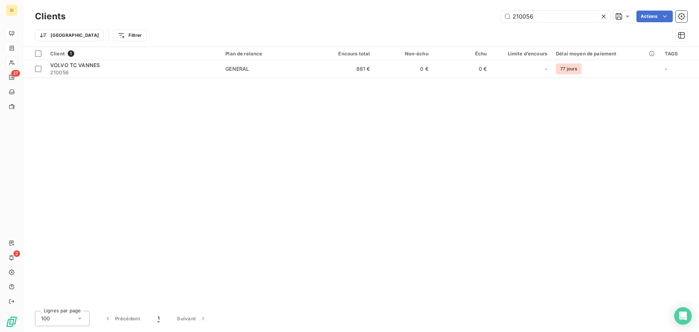
drag, startPoint x: 533, startPoint y: 19, endPoint x: 491, endPoint y: 17, distance: 42.3
click at [491, 17] on div "210056 Actions" at bounding box center [380, 17] width 613 height 12
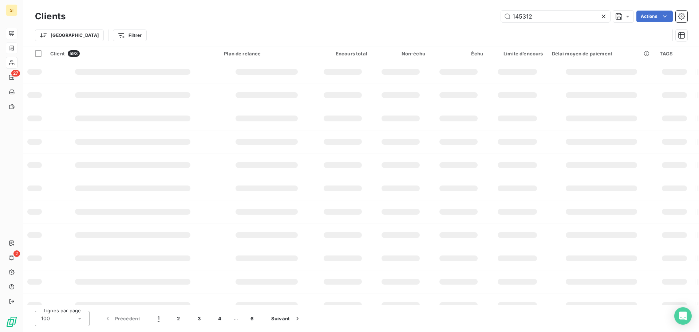
type input "145312"
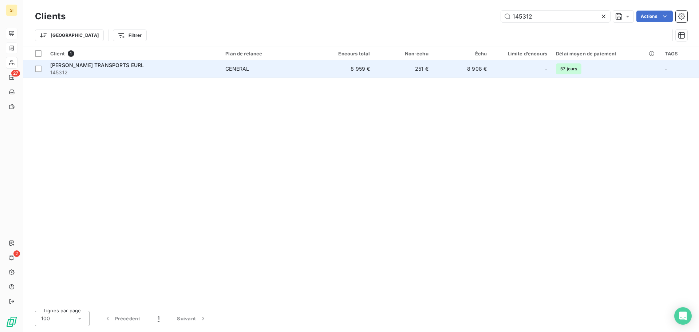
click at [129, 66] on span "BENINGA CHRISTIAN TRANSPORTS EURL" at bounding box center [97, 65] width 94 height 6
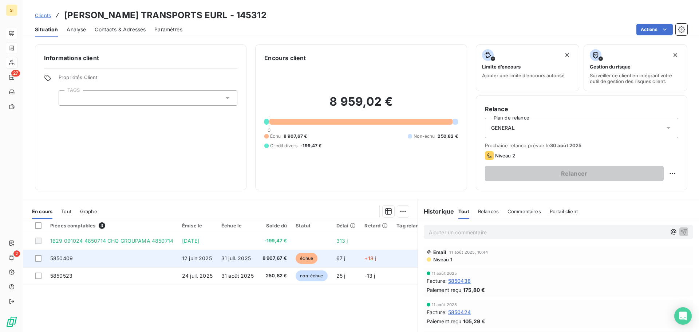
click at [56, 257] on span "5850409" at bounding box center [61, 258] width 23 height 6
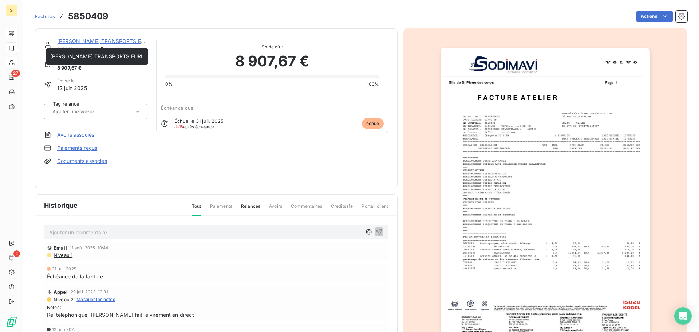
click at [66, 41] on link "BENINGA CHRISTIAN TRANSPORTS EURL" at bounding box center [104, 41] width 94 height 6
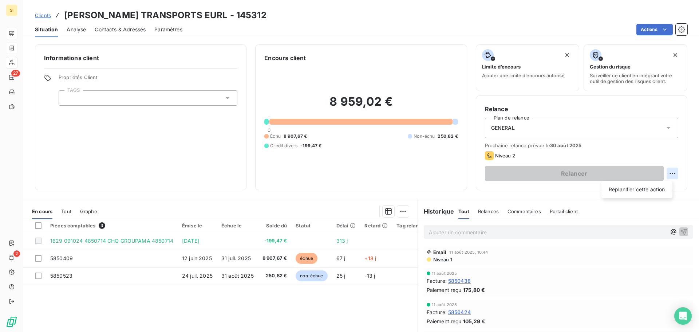
click at [668, 174] on html "SI 27 2 Clients BENINGA CHRISTIAN TRANSPORTS EURL - 145312 Situation Analyse Co…" at bounding box center [349, 166] width 699 height 332
click at [580, 174] on html "SI 27 2 Clients BENINGA CHRISTIAN TRANSPORTS EURL - 145312 Situation Analyse Co…" at bounding box center [349, 166] width 699 height 332
click at [667, 172] on html "SI 27 2 Clients BENINGA CHRISTIAN TRANSPORTS EURL - 145312 Situation Analyse Co…" at bounding box center [349, 166] width 699 height 332
click at [641, 187] on div "Replanifier cette action" at bounding box center [636, 189] width 65 height 12
select select "7"
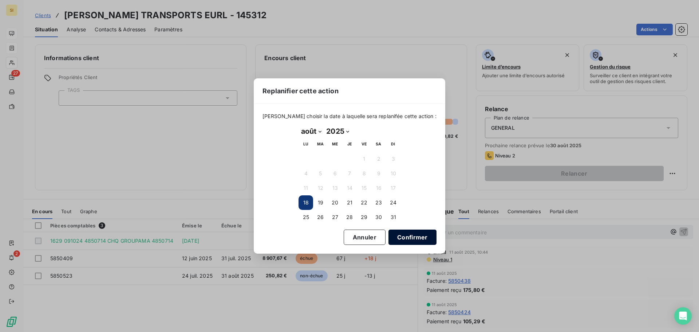
click at [394, 239] on button "Confirmer" at bounding box center [412, 236] width 48 height 15
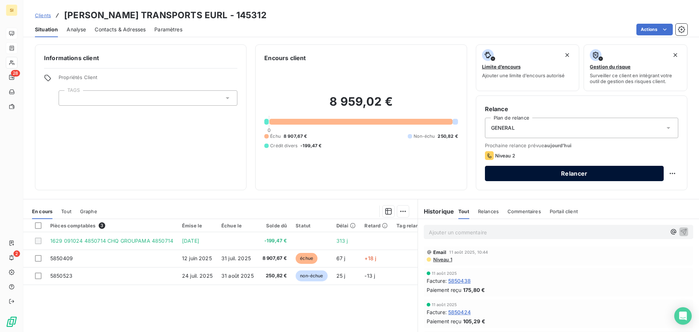
click at [574, 168] on button "Relancer" at bounding box center [574, 173] width 179 height 15
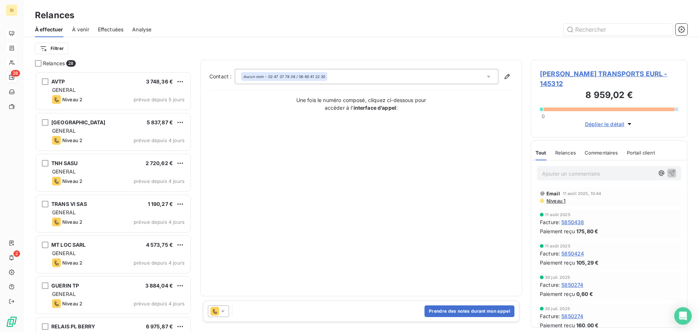
scroll to position [255, 151]
click at [448, 306] on button "Prendre des notes durant mon appel" at bounding box center [469, 311] width 90 height 12
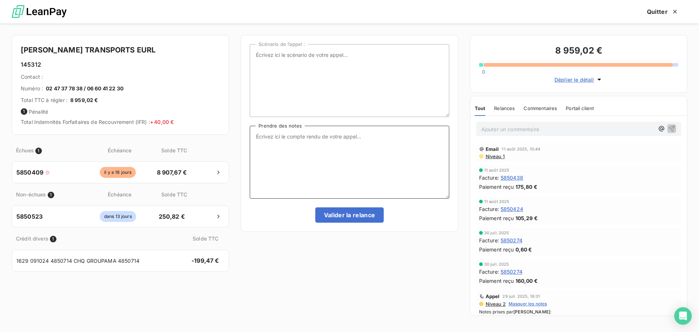
click at [274, 134] on textarea "Prendre des notes" at bounding box center [349, 162] width 199 height 73
type textarea "R"
type textarea "M. BENINGA rentre de congés le 26/08. Il fera le virement à son retour."
click at [330, 217] on button "Valider la relance" at bounding box center [349, 214] width 69 height 15
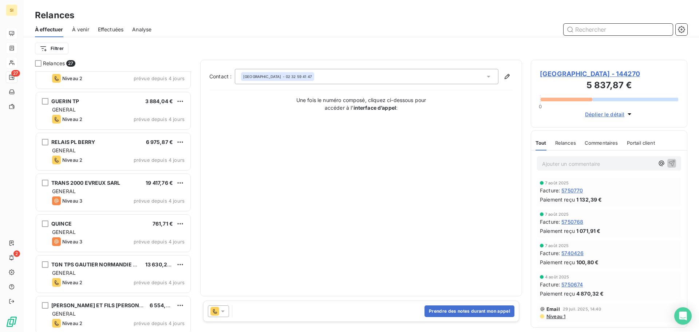
scroll to position [182, 0]
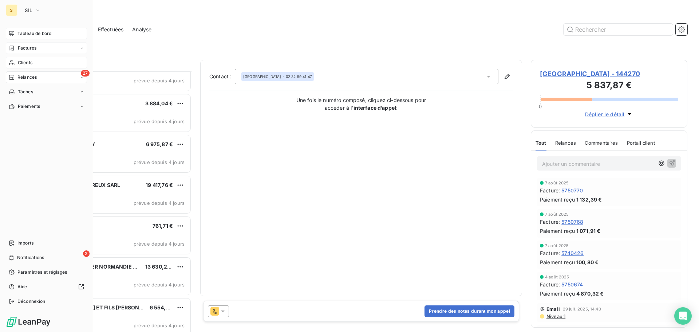
click at [30, 33] on span "Tableau de bord" at bounding box center [34, 33] width 34 height 7
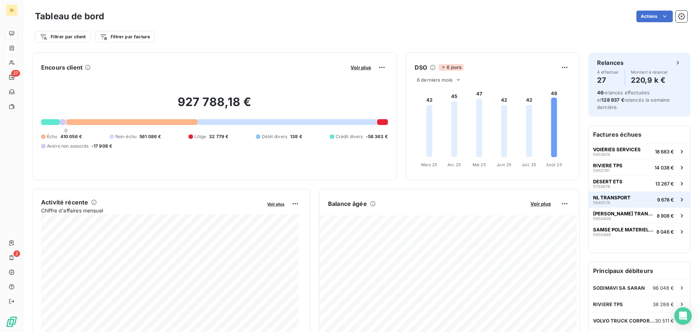
click at [604, 194] on span "NL TRANSPORT" at bounding box center [611, 197] width 37 height 6
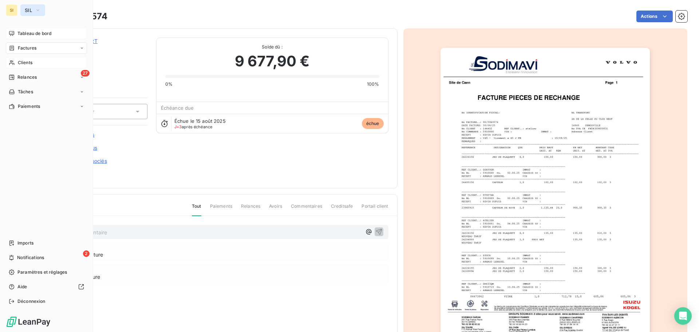
click at [27, 9] on span "SIL" at bounding box center [28, 10] width 7 height 6
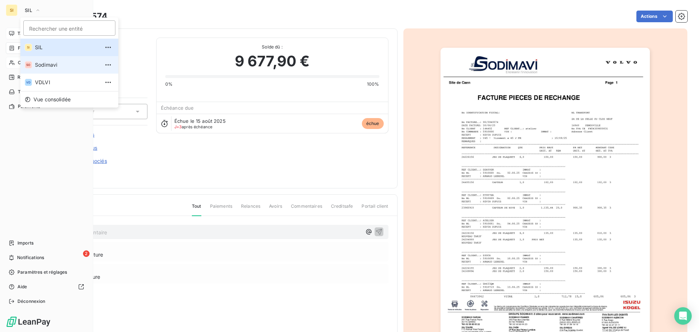
drag, startPoint x: 42, startPoint y: 63, endPoint x: 55, endPoint y: 66, distance: 13.0
click at [42, 63] on span "Sodimavi" at bounding box center [67, 64] width 64 height 7
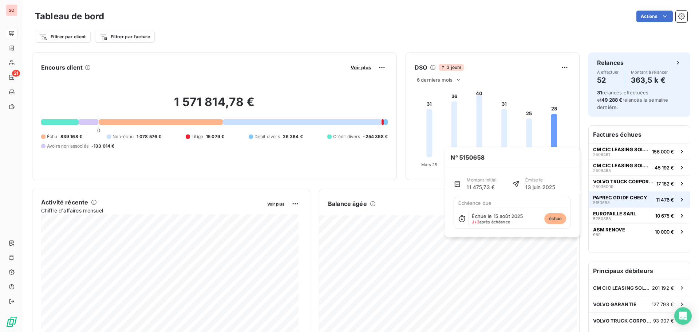
click at [595, 194] on span "PAPREC GD IDF CHECY" at bounding box center [620, 197] width 54 height 6
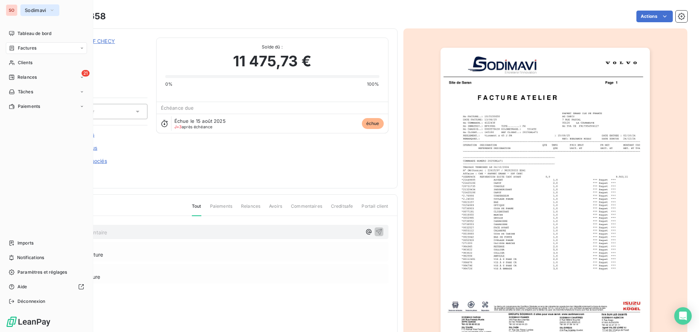
click at [26, 9] on span "Sodimavi" at bounding box center [35, 10] width 21 height 6
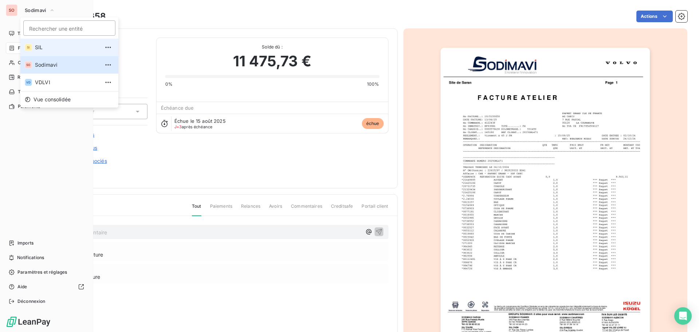
click at [39, 46] on span "SIL" at bounding box center [67, 47] width 64 height 7
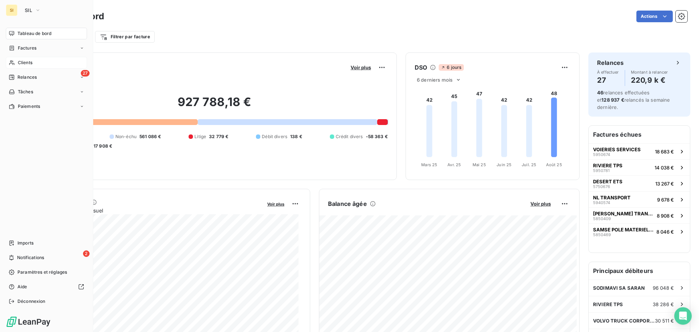
click at [20, 63] on span "Clients" at bounding box center [25, 62] width 15 height 7
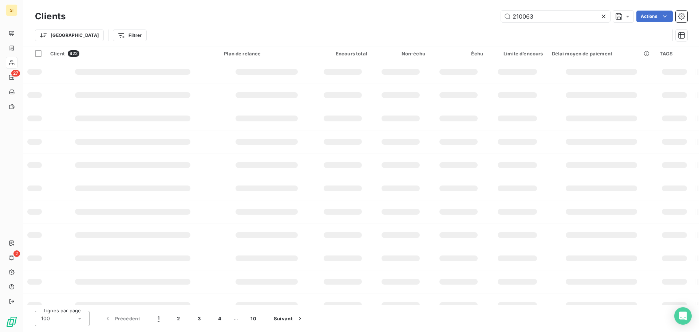
type input "210063"
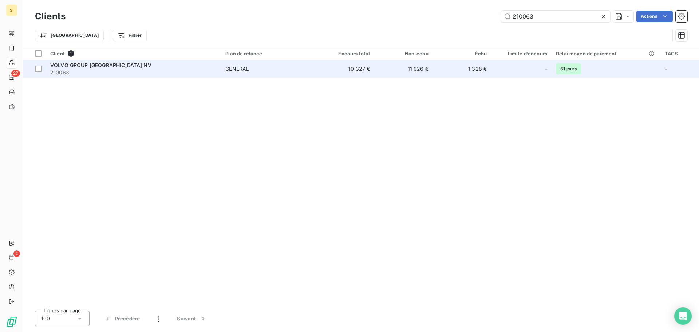
click at [106, 66] on span "VOLVO GROUP [GEOGRAPHIC_DATA] NV" at bounding box center [100, 65] width 101 height 6
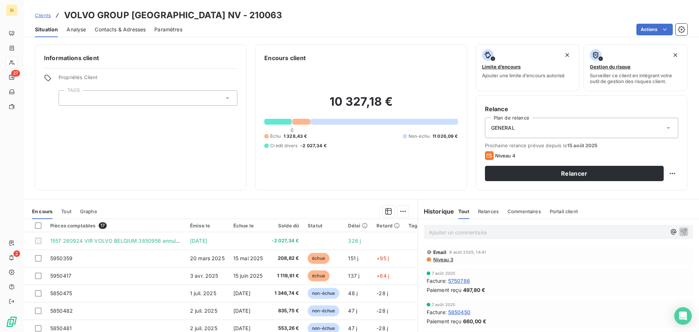
click at [460, 233] on p "Ajouter un commentaire ﻿" at bounding box center [547, 231] width 237 height 9
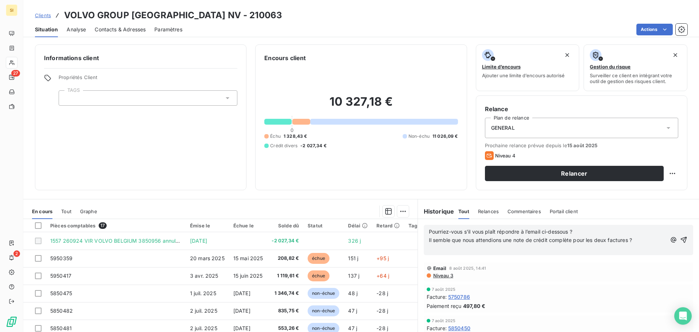
click at [429, 233] on span "Pourriez-vous s’il vous plaît répondre à l’email ci-dessous ?" at bounding box center [500, 231] width 143 height 6
click at [644, 244] on p "Il semble que nous attendions une note de crédit complète pour les deux facture…" at bounding box center [547, 240] width 237 height 8
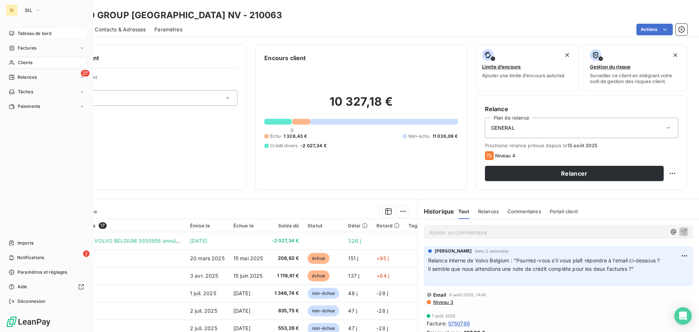
click at [28, 35] on span "Tableau de bord" at bounding box center [34, 33] width 34 height 7
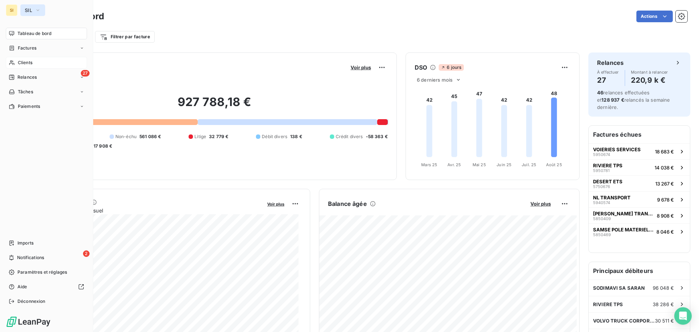
click at [25, 9] on span "SIL" at bounding box center [28, 10] width 7 height 6
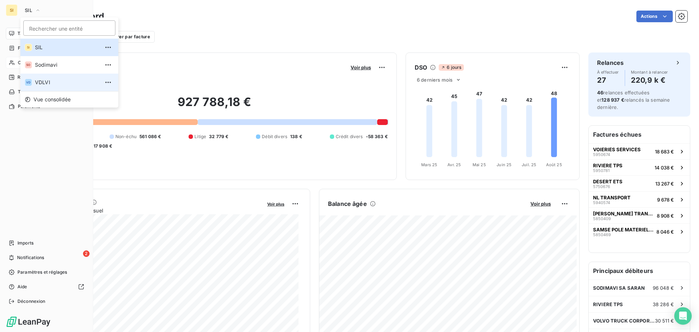
click at [45, 81] on span "VDLVI" at bounding box center [67, 82] width 64 height 7
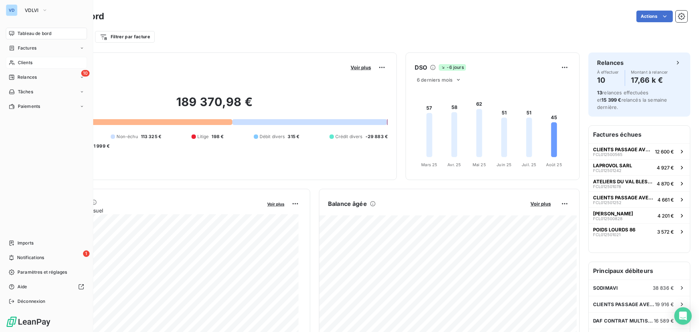
click at [18, 63] on span "Clients" at bounding box center [25, 62] width 15 height 7
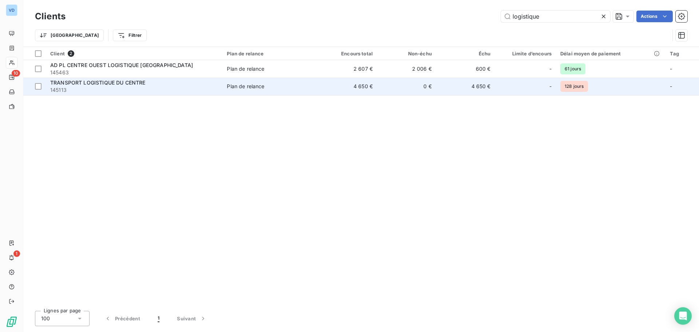
type input "logistique"
click at [94, 80] on span "TRANSPORT LOGISTIQUE DU CENTRE" at bounding box center [97, 82] width 95 height 6
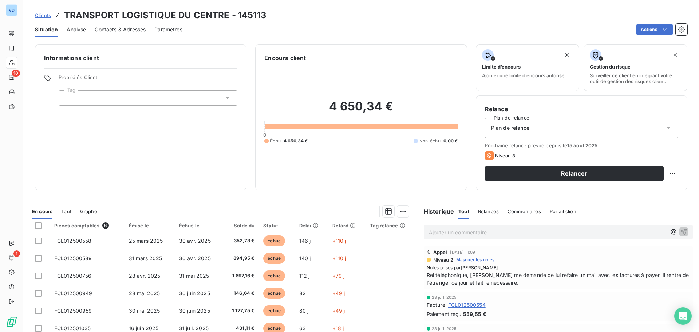
click at [461, 238] on div "Ajouter un commentaire ﻿" at bounding box center [558, 232] width 269 height 14
click at [456, 230] on p "Ajouter un commentaire ﻿" at bounding box center [547, 231] width 237 height 9
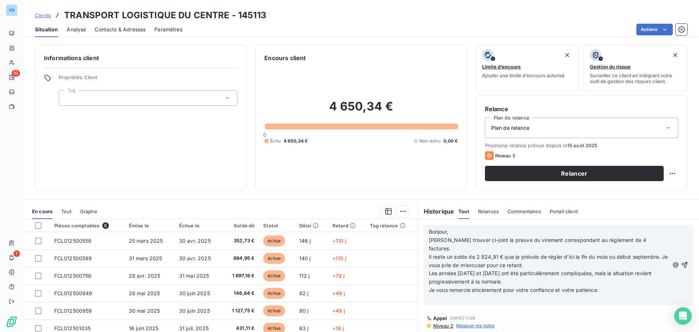
click at [429, 231] on span "Bonjour," at bounding box center [438, 231] width 19 height 6
click at [600, 286] on p "Je vous remercie sincèrement pour votre confiance et votre patience." at bounding box center [549, 290] width 240 height 8
click at [681, 261] on icon "button" at bounding box center [684, 264] width 7 height 7
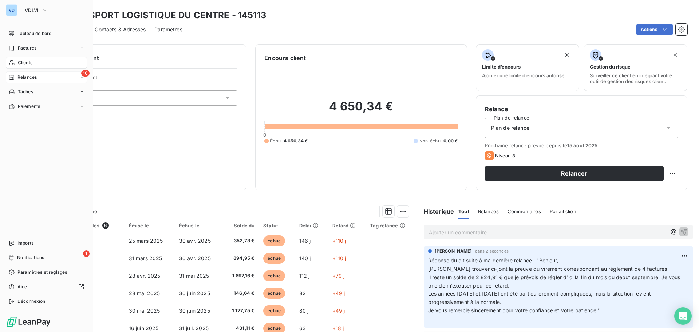
click at [30, 76] on span "Relances" at bounding box center [26, 77] width 19 height 7
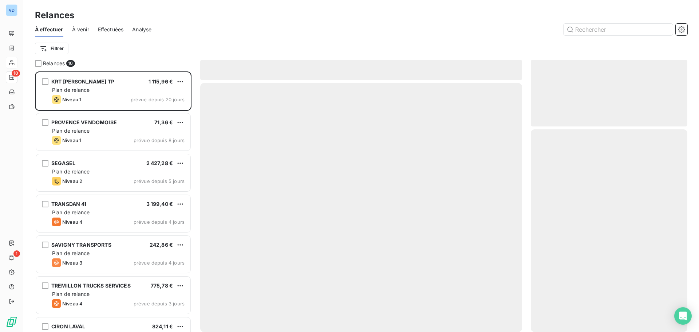
scroll to position [255, 151]
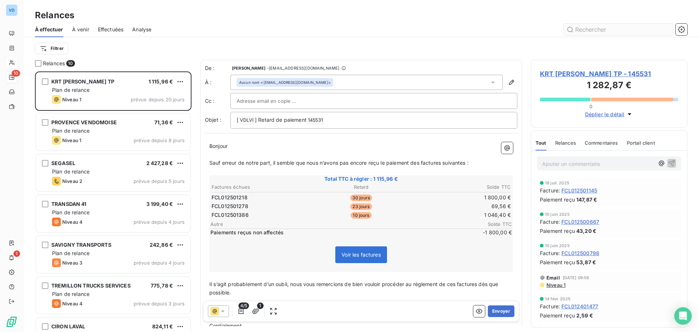
click at [606, 30] on input "text" at bounding box center [617, 30] width 109 height 12
type input "145113"
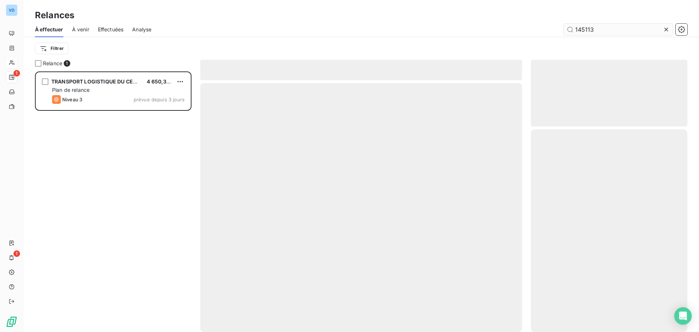
scroll to position [255, 151]
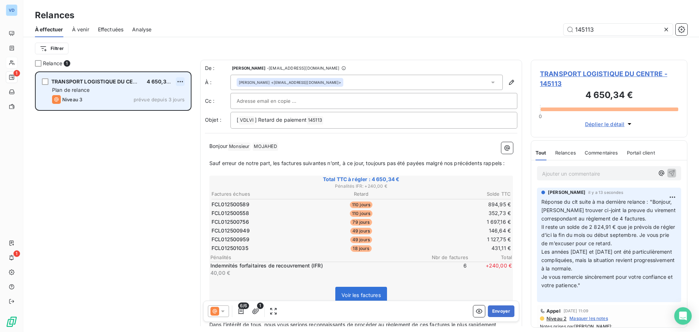
click at [179, 81] on html "VD 1 1 Relances À effectuer À venir Effectuées Analyse 145113 Filtrer Relance 1…" at bounding box center [349, 166] width 699 height 332
click at [145, 96] on div "Replanifier cette action" at bounding box center [148, 96] width 65 height 12
select select "7"
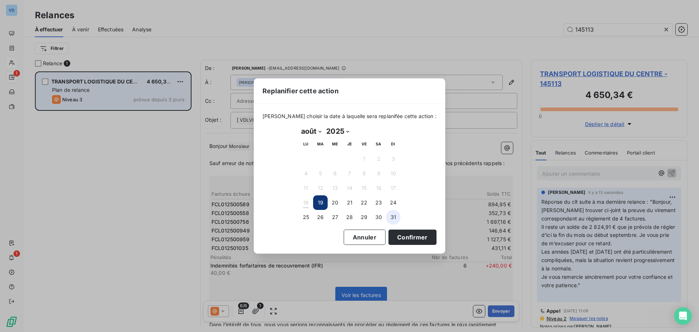
click at [392, 218] on button "31" at bounding box center [393, 217] width 15 height 15
click at [396, 238] on button "Confirmer" at bounding box center [412, 236] width 48 height 15
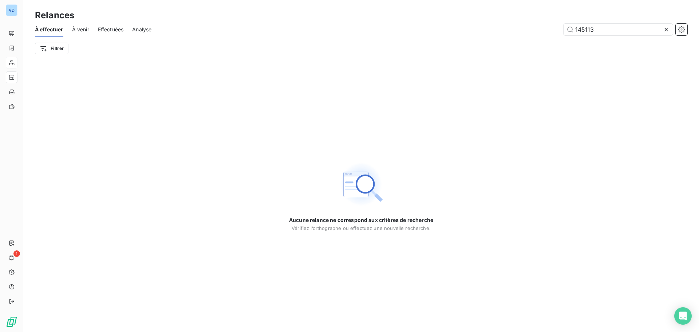
click at [667, 28] on icon at bounding box center [665, 29] width 7 height 7
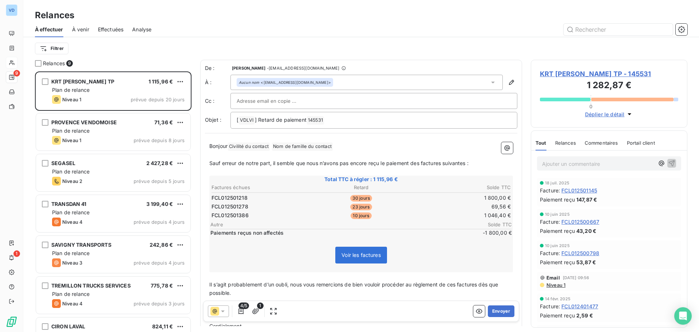
scroll to position [255, 151]
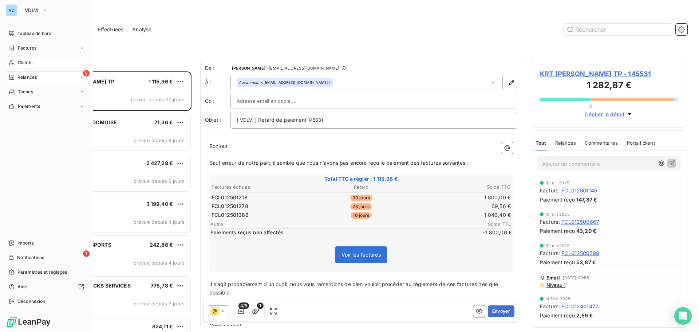
drag, startPoint x: 23, startPoint y: 64, endPoint x: 34, endPoint y: 65, distance: 11.0
click at [23, 64] on span "Clients" at bounding box center [25, 62] width 15 height 7
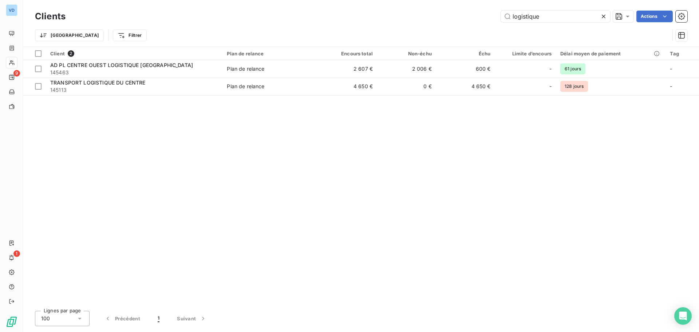
click at [603, 16] on icon at bounding box center [604, 17] width 4 height 4
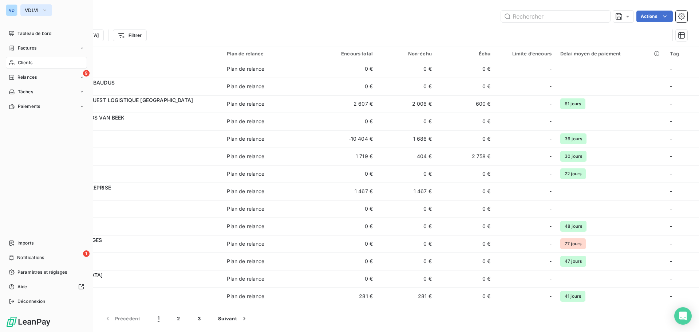
click at [33, 8] on span "VDLVI" at bounding box center [32, 10] width 14 height 6
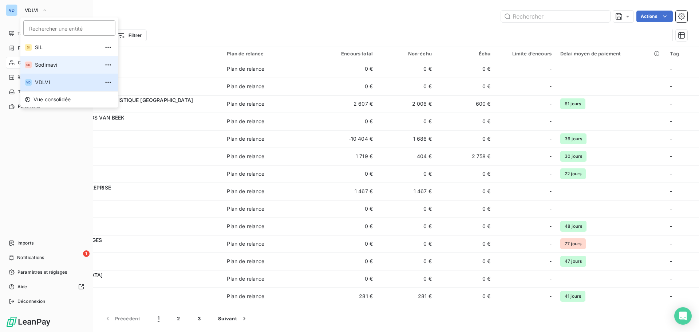
click at [54, 62] on span "Sodimavi" at bounding box center [67, 64] width 64 height 7
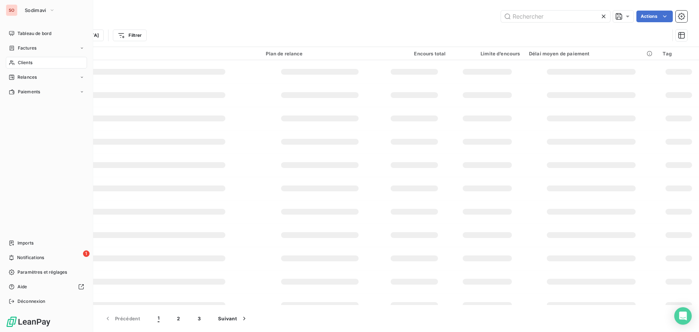
type input "212807"
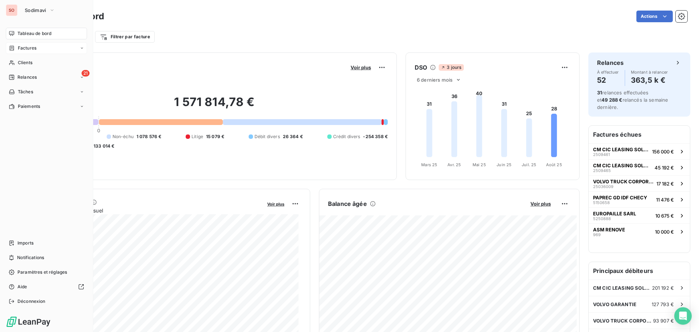
click at [22, 50] on span "Factures" at bounding box center [27, 48] width 19 height 7
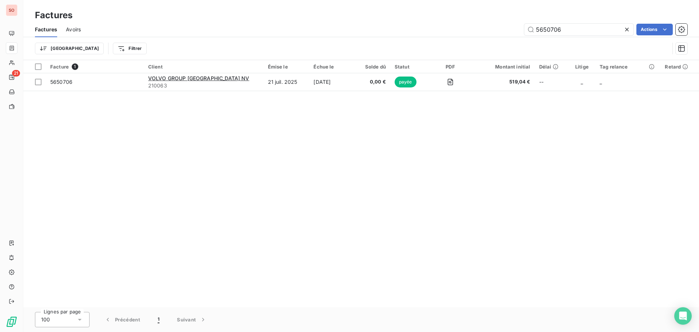
drag, startPoint x: 570, startPoint y: 28, endPoint x: 494, endPoint y: 25, distance: 75.4
click at [494, 25] on div "5650706 Actions" at bounding box center [389, 30] width 598 height 12
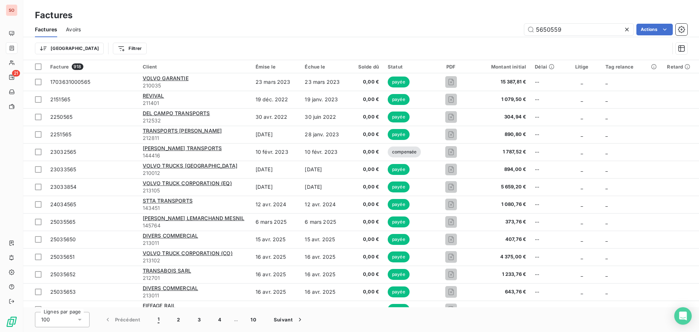
type input "5650559"
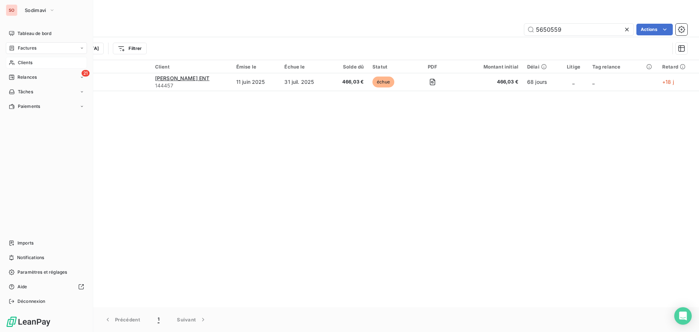
click at [20, 61] on span "Clients" at bounding box center [25, 62] width 15 height 7
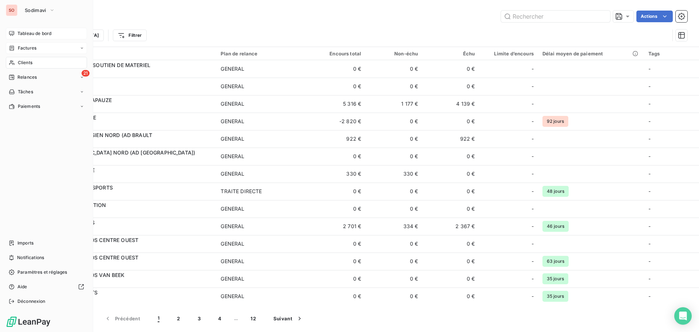
click at [21, 33] on span "Tableau de bord" at bounding box center [34, 33] width 34 height 7
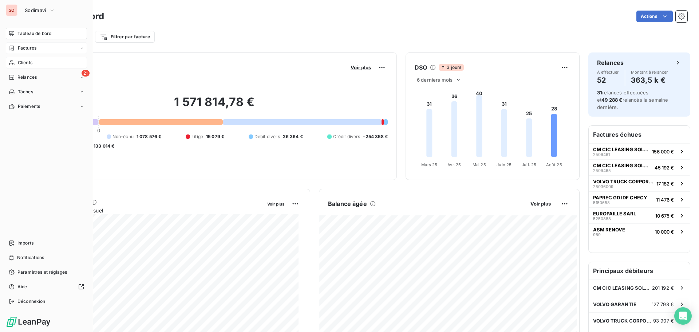
click at [24, 64] on span "Clients" at bounding box center [25, 62] width 15 height 7
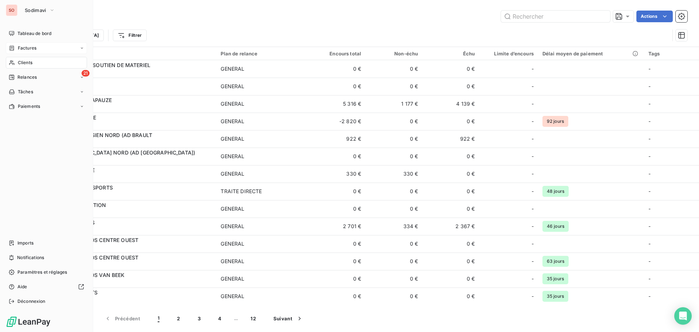
click at [12, 8] on div "SO" at bounding box center [12, 10] width 12 height 12
click at [28, 8] on span "Sodimavi" at bounding box center [35, 10] width 21 height 6
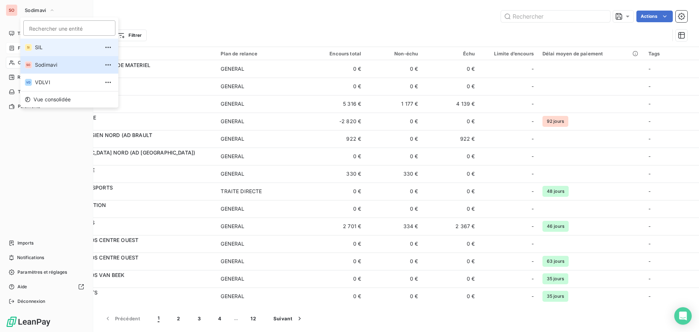
click at [40, 47] on span "SIL" at bounding box center [67, 47] width 64 height 7
type input "210063"
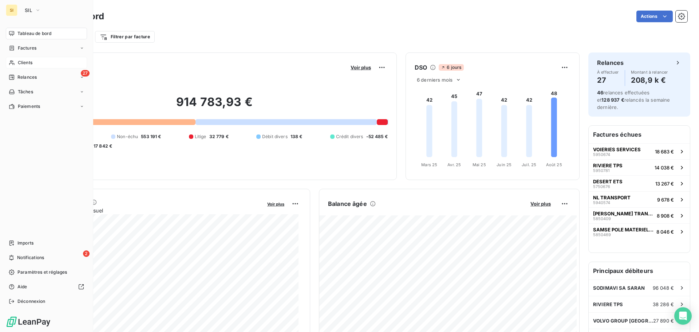
click at [28, 63] on span "Clients" at bounding box center [25, 62] width 15 height 7
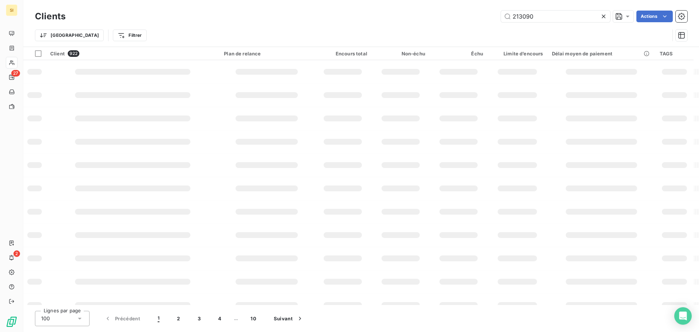
type input "213090"
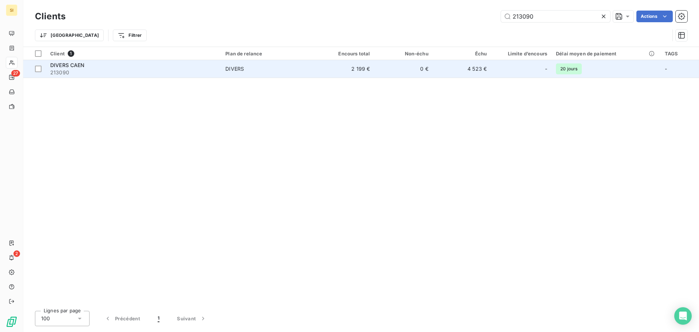
click at [69, 64] on span "DIVERS CAEN" at bounding box center [67, 65] width 35 height 6
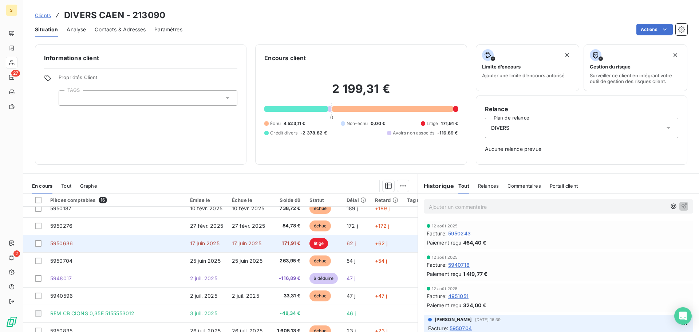
scroll to position [47, 0]
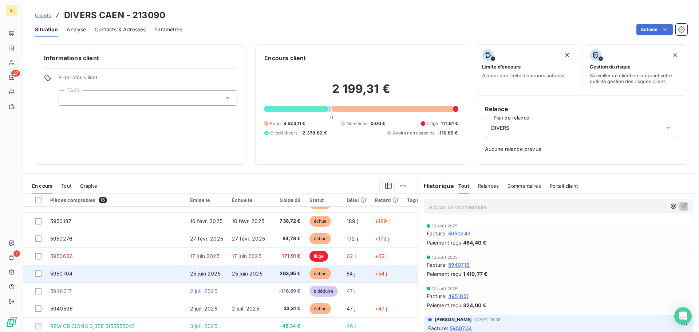
click at [205, 275] on span "25 juin 2025" at bounding box center [205, 273] width 31 height 6
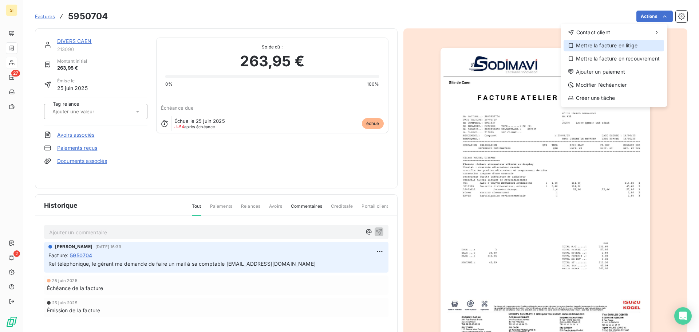
click at [606, 44] on div "Mettre la facture en litige" at bounding box center [613, 46] width 100 height 12
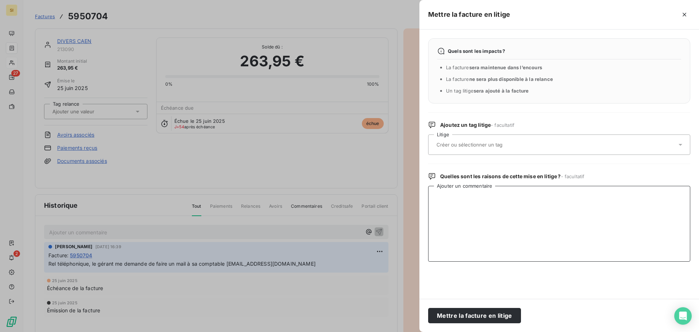
click at [452, 197] on textarea "Ajouter un commentaire" at bounding box center [559, 224] width 262 height 76
paste textarea "bonjour suite a plusieurs mail envoyé , nous avions deja reçu votre facture cel…"
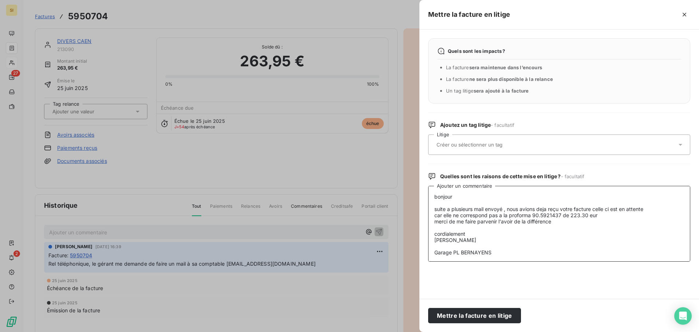
scroll to position [13, 0]
click at [435, 197] on textarea "bonjour suite a plusieurs mail envoyé , nous avions deja reçu votre facture cel…" at bounding box center [559, 224] width 262 height 76
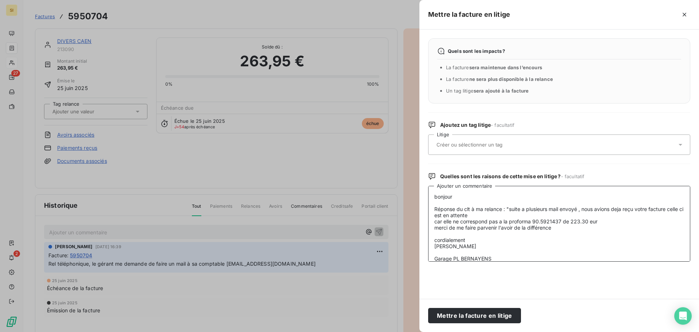
drag, startPoint x: 506, startPoint y: 209, endPoint x: 502, endPoint y: 209, distance: 4.0
click at [502, 209] on textarea "bonjour Réponse du clt à ma relance : "suite a plusieurs mail envoyé , nous avi…" at bounding box center [559, 224] width 262 height 76
drag, startPoint x: 510, startPoint y: 207, endPoint x: 434, endPoint y: 207, distance: 75.7
click at [434, 207] on textarea "bonjour Réponse du clt à ma relance : "suite a plusieurs mail envoyé , nous avi…" at bounding box center [559, 224] width 262 height 76
click at [433, 197] on textarea "bonjour Réponse du clt à ma relance : "suite a plusieurs mail envoyé , nous avi…" at bounding box center [559, 224] width 262 height 76
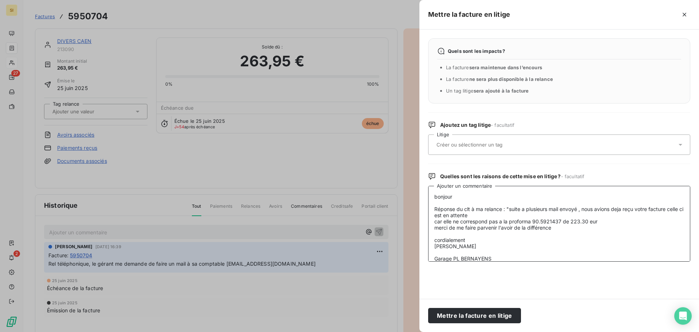
paste textarea "Réponse du clt à ma relance : ""
drag, startPoint x: 509, startPoint y: 208, endPoint x: 427, endPoint y: 203, distance: 82.4
click at [427, 203] on div "Quels sont les impacts ? La facture sera maintenue dans l’encours La facture ne…" at bounding box center [559, 163] width 280 height 269
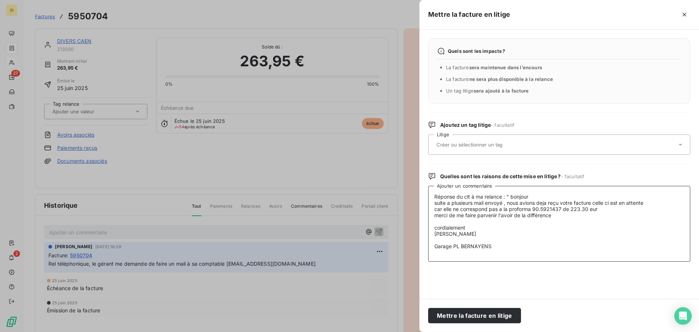
click at [559, 215] on textarea "Réponse du clt à ma relance : " bonjour suite a plusieurs mail envoyé , nous av…" at bounding box center [559, 224] width 262 height 76
click at [488, 227] on textarea "Réponse du clt à ma relance : " bonjour suite a plusieurs mail envoyé , nous av…" at bounding box center [559, 224] width 262 height 76
click at [485, 233] on textarea "Réponse du clt à ma relance : " bonjour suite a plusieurs mail envoyé , nous av…" at bounding box center [559, 224] width 262 height 76
click at [505, 243] on textarea "Réponse du clt à ma relance : " bonjour suite a plusieurs mail envoyé , nous av…" at bounding box center [559, 224] width 262 height 76
click at [506, 241] on textarea "Réponse du clt à ma relance : " bonjour suite a plusieurs mail envoyé , nous av…" at bounding box center [559, 224] width 262 height 76
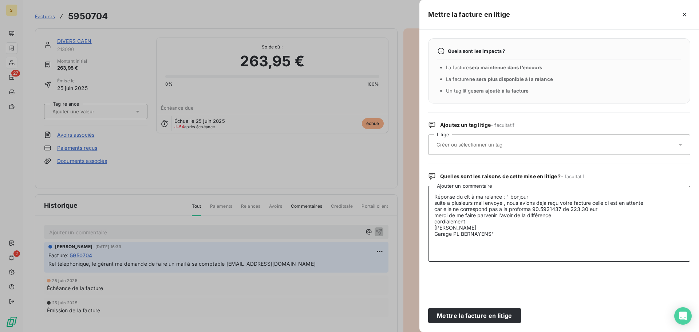
click at [506, 240] on textarea "Réponse du clt à ma relance : " bonjour suite a plusieurs mail envoyé , nous av…" at bounding box center [559, 224] width 262 height 76
click at [464, 254] on textarea "Réponse du clt à ma relance : " bonjour suite a plusieurs mail envoyé , nous av…" at bounding box center [559, 224] width 262 height 76
click at [504, 241] on textarea "Réponse du clt à ma relance : " bonjour suite a plusieurs mail envoyé , nous av…" at bounding box center [559, 224] width 262 height 76
type textarea "Réponse du clt à ma relance : " bonjour suite a plusieurs mail envoyé , nous av…"
click at [477, 313] on button "Mettre la facture en litige" at bounding box center [474, 315] width 93 height 15
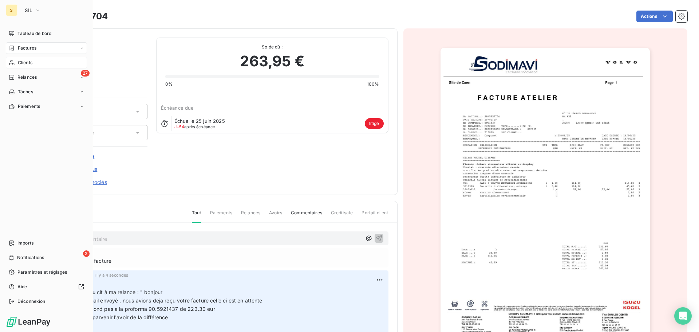
click at [20, 61] on span "Clients" at bounding box center [25, 62] width 15 height 7
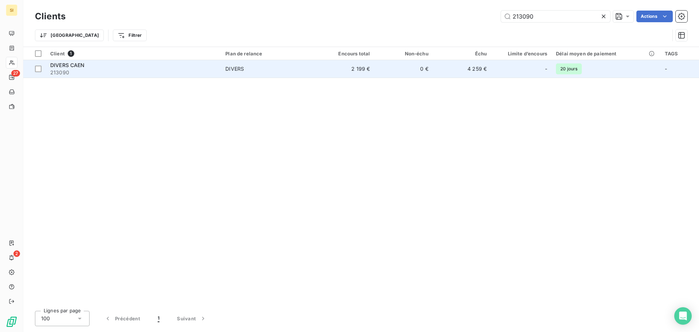
click at [66, 65] on span "DIVERS CAEN" at bounding box center [67, 65] width 35 height 6
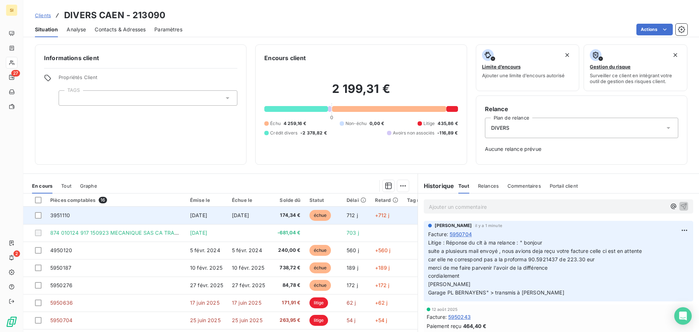
click at [84, 215] on td "3951110" at bounding box center [116, 214] width 140 height 17
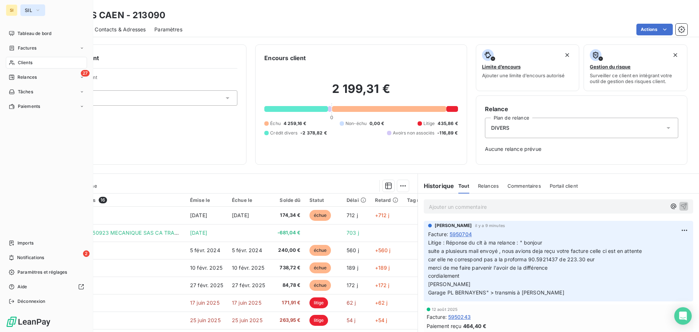
click at [34, 11] on button "SIL" at bounding box center [32, 10] width 25 height 12
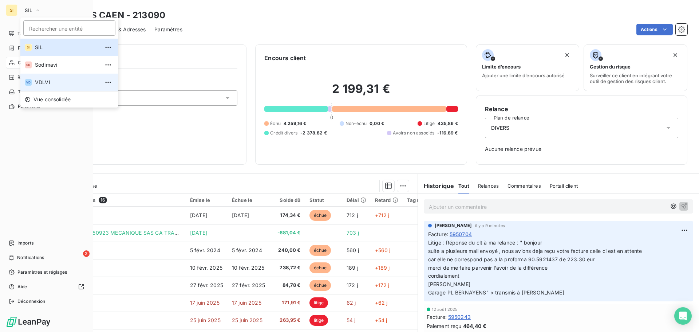
click at [45, 79] on span "VDLVI" at bounding box center [67, 82] width 64 height 7
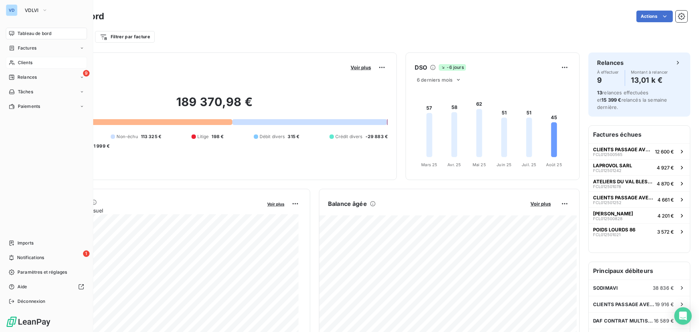
click at [18, 61] on span "Clients" at bounding box center [25, 62] width 15 height 7
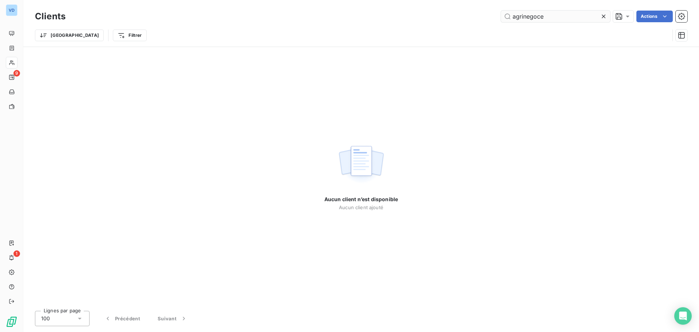
click at [524, 17] on input "agrinegoce" at bounding box center [555, 17] width 109 height 12
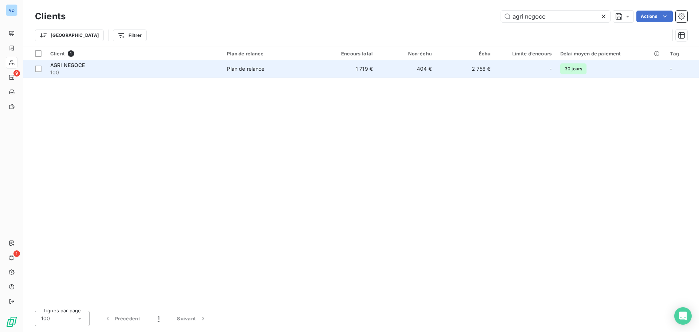
type input "agri negoce"
click at [70, 63] on span "AGRI NEGOCE" at bounding box center [67, 65] width 35 height 6
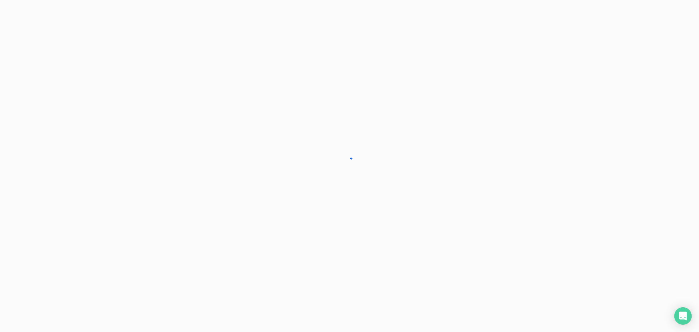
click at [70, 63] on div at bounding box center [349, 166] width 699 height 332
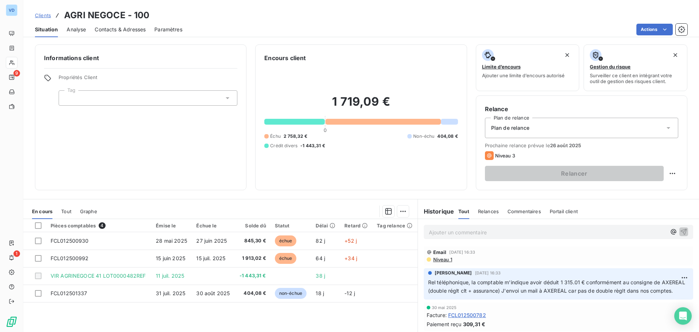
click at [453, 234] on p "Ajouter un commentaire ﻿" at bounding box center [547, 231] width 237 height 9
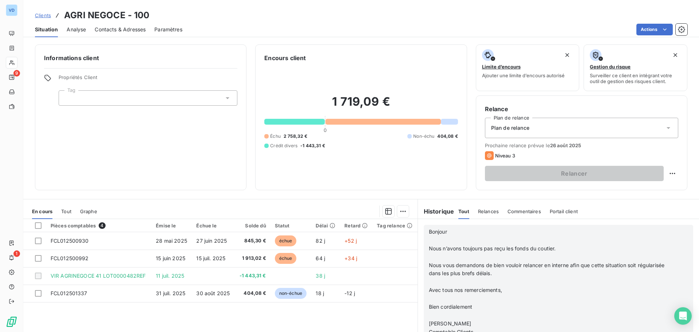
scroll to position [1674, 0]
click at [365, 318] on div "Pièces comptables 4 Émise le Échue le Solde dû Statut Délai Retard Tag relance …" at bounding box center [220, 289] width 394 height 140
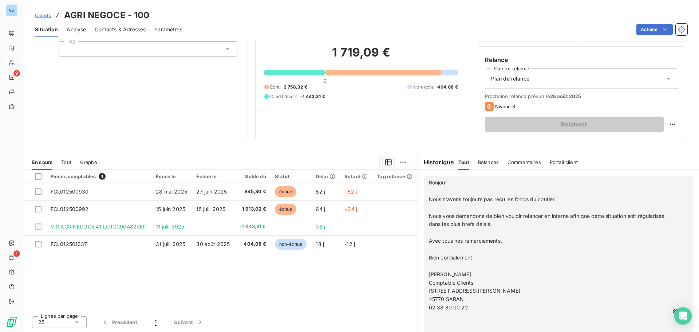
scroll to position [1732, 0]
click at [681, 308] on icon "button" at bounding box center [684, 311] width 7 height 7
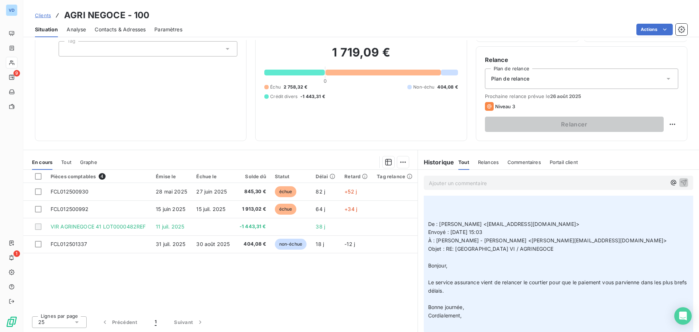
scroll to position [182, 0]
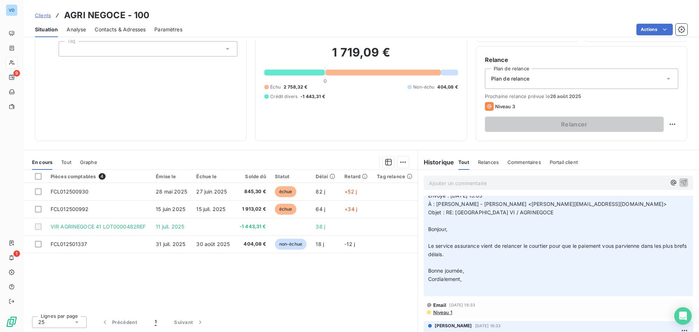
click at [345, 267] on div "Pièces comptables 4 Émise le Échue le Solde dû Statut Délai Retard Tag relance …" at bounding box center [220, 240] width 394 height 140
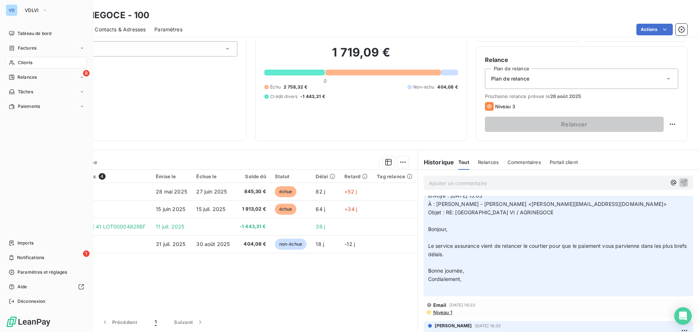
click at [24, 62] on span "Clients" at bounding box center [25, 62] width 15 height 7
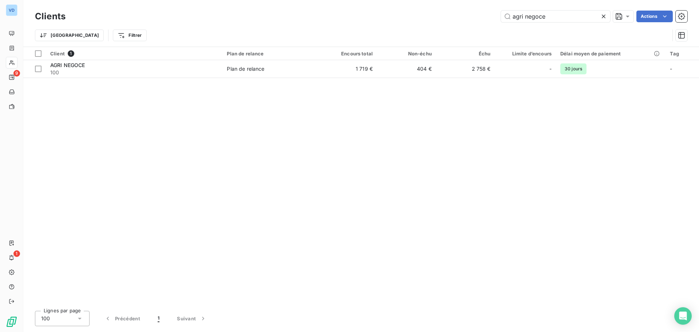
click at [603, 19] on icon at bounding box center [603, 16] width 7 height 7
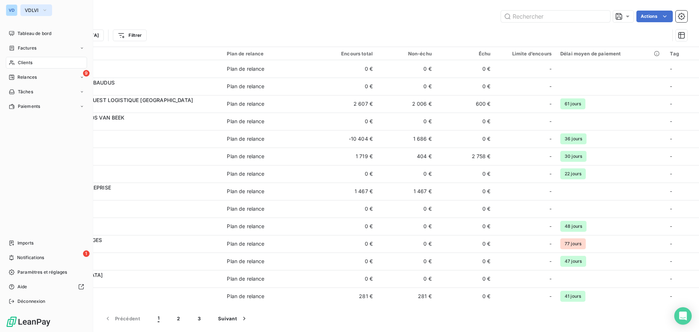
click at [37, 8] on span "VDLVI" at bounding box center [32, 10] width 14 height 6
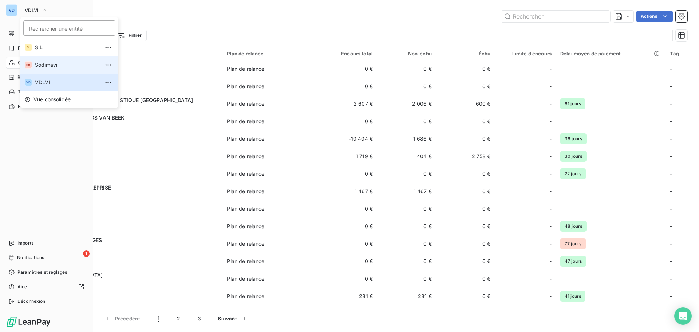
click at [49, 63] on span "Sodimavi" at bounding box center [67, 64] width 64 height 7
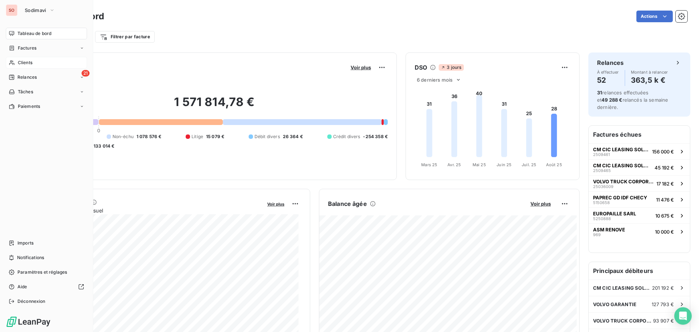
click at [19, 60] on span "Clients" at bounding box center [25, 62] width 15 height 7
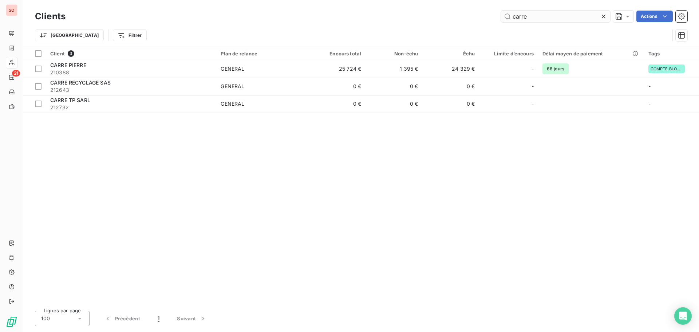
type input "carre"
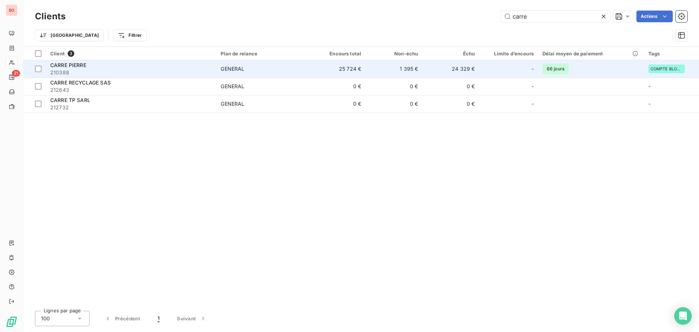
click at [79, 66] on span "CARRE PIERRE" at bounding box center [68, 65] width 36 height 6
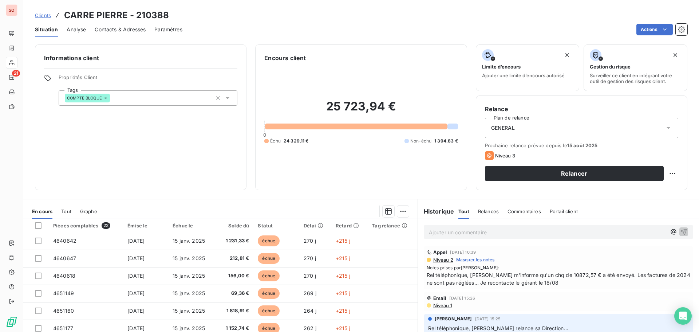
click at [146, 143] on div "Informations client Propriétés Client Tags COMPTE BLOQUE" at bounding box center [140, 117] width 211 height 146
click at [455, 232] on p "Ajouter un commentaire ﻿" at bounding box center [547, 231] width 237 height 9
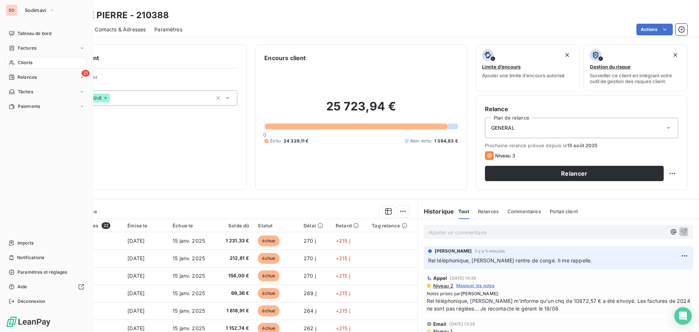
click at [22, 61] on span "Clients" at bounding box center [25, 62] width 15 height 7
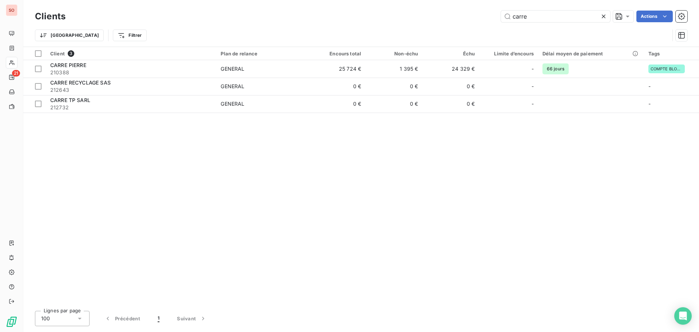
click at [602, 18] on icon at bounding box center [603, 16] width 7 height 7
